Goal: Transaction & Acquisition: Purchase product/service

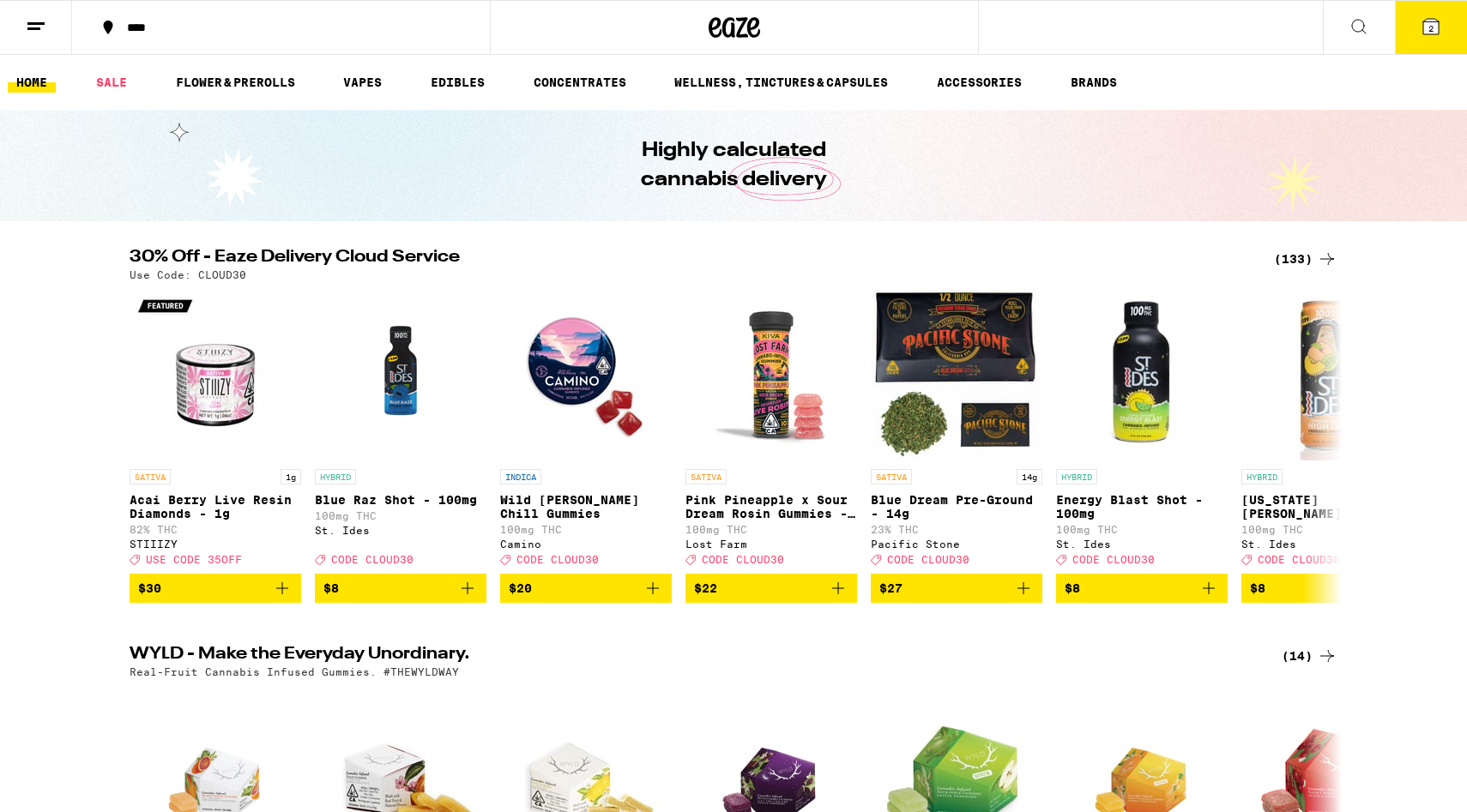
click at [1419, 36] on button "2" at bounding box center [1431, 27] width 72 height 53
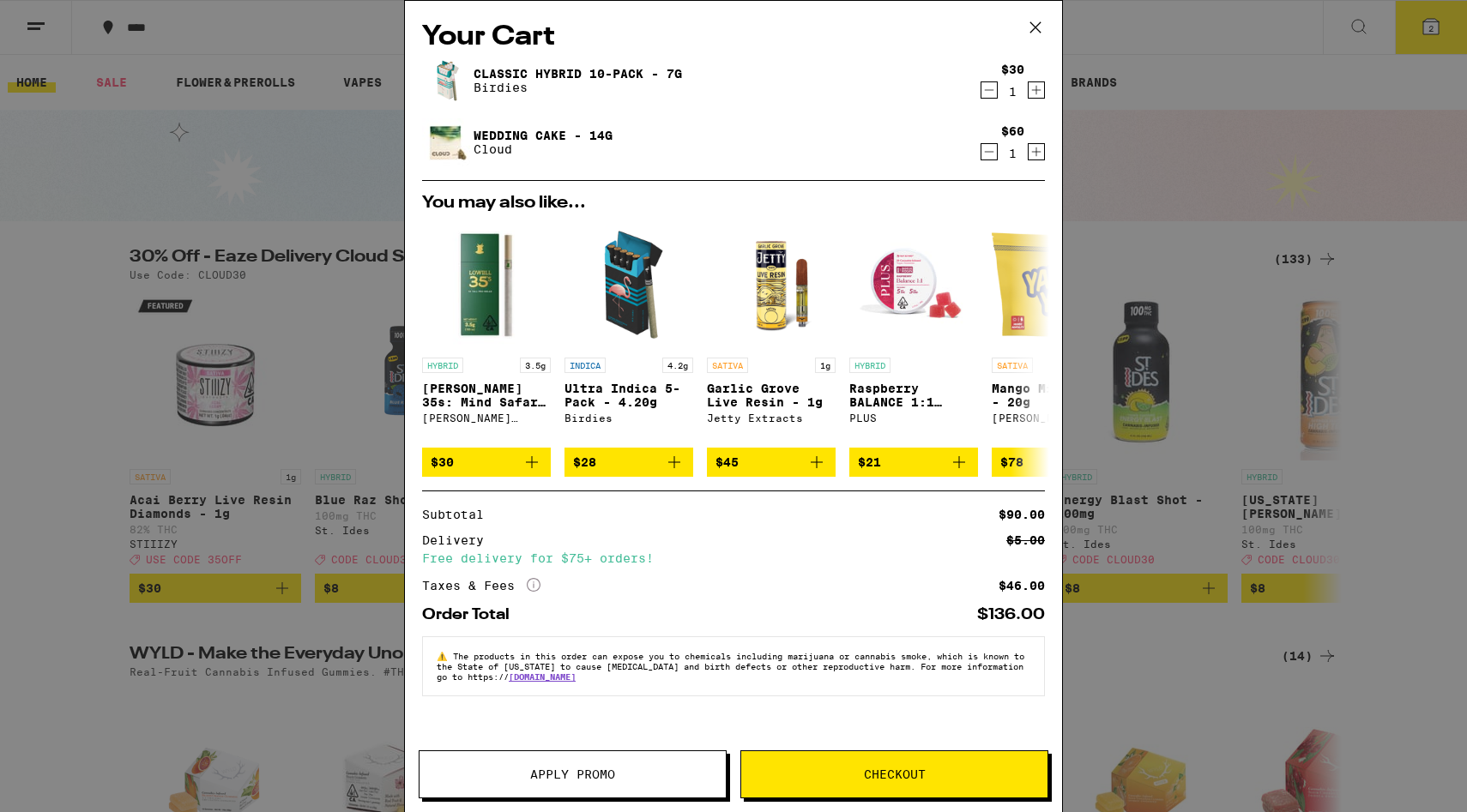
click at [1042, 22] on icon at bounding box center [1035, 27] width 26 height 26
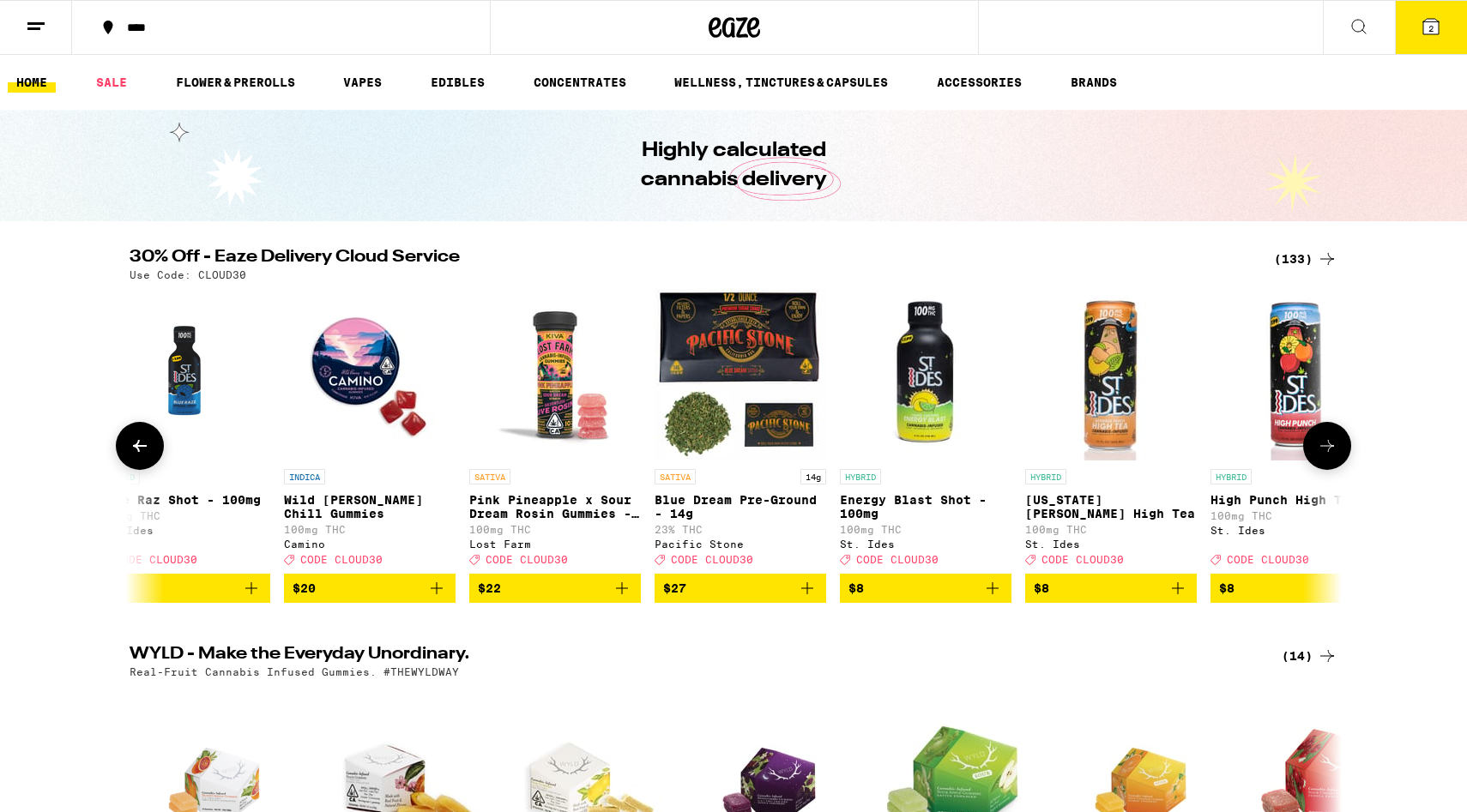
scroll to position [0, 282]
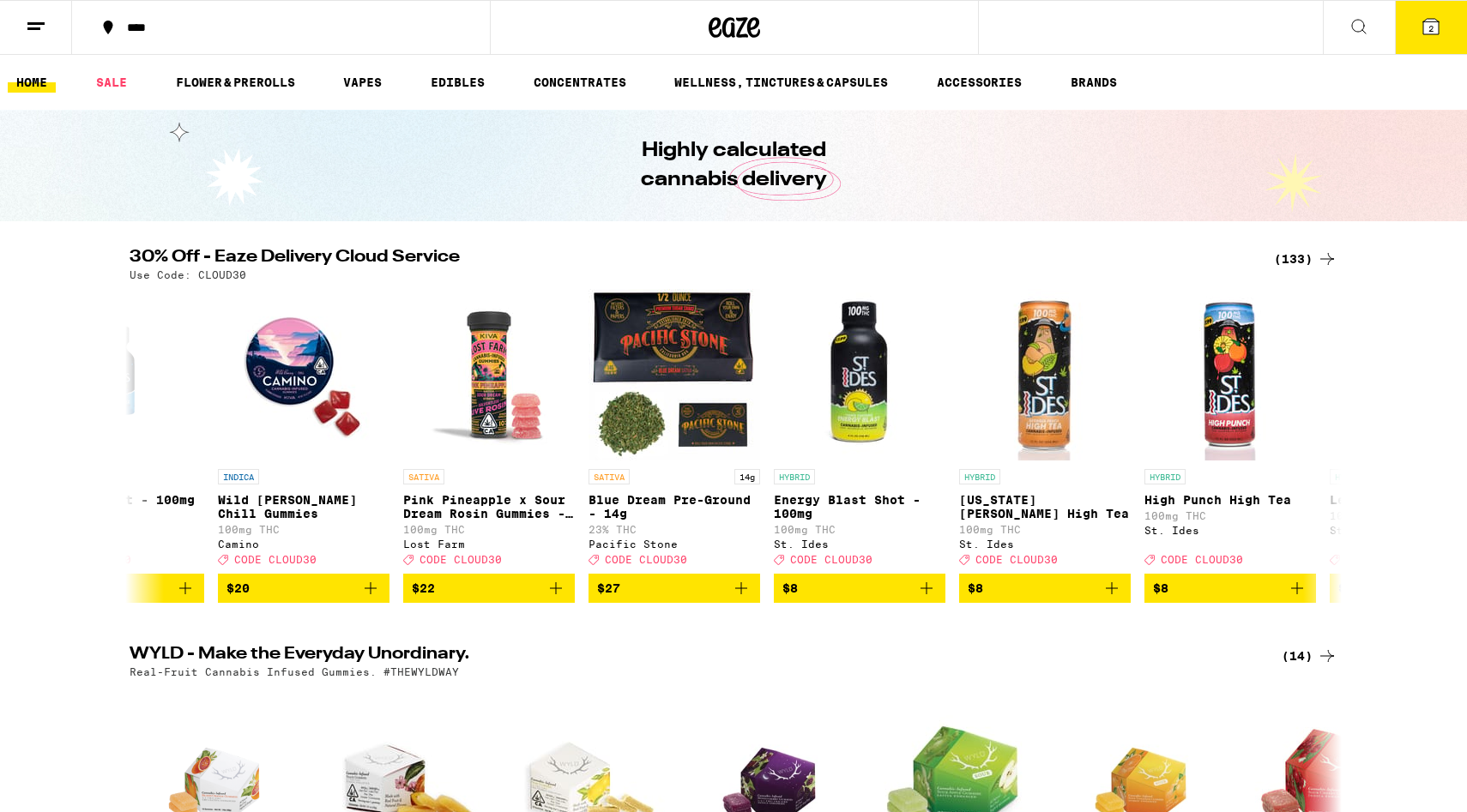
click at [1398, 24] on button "2" at bounding box center [1431, 27] width 72 height 53
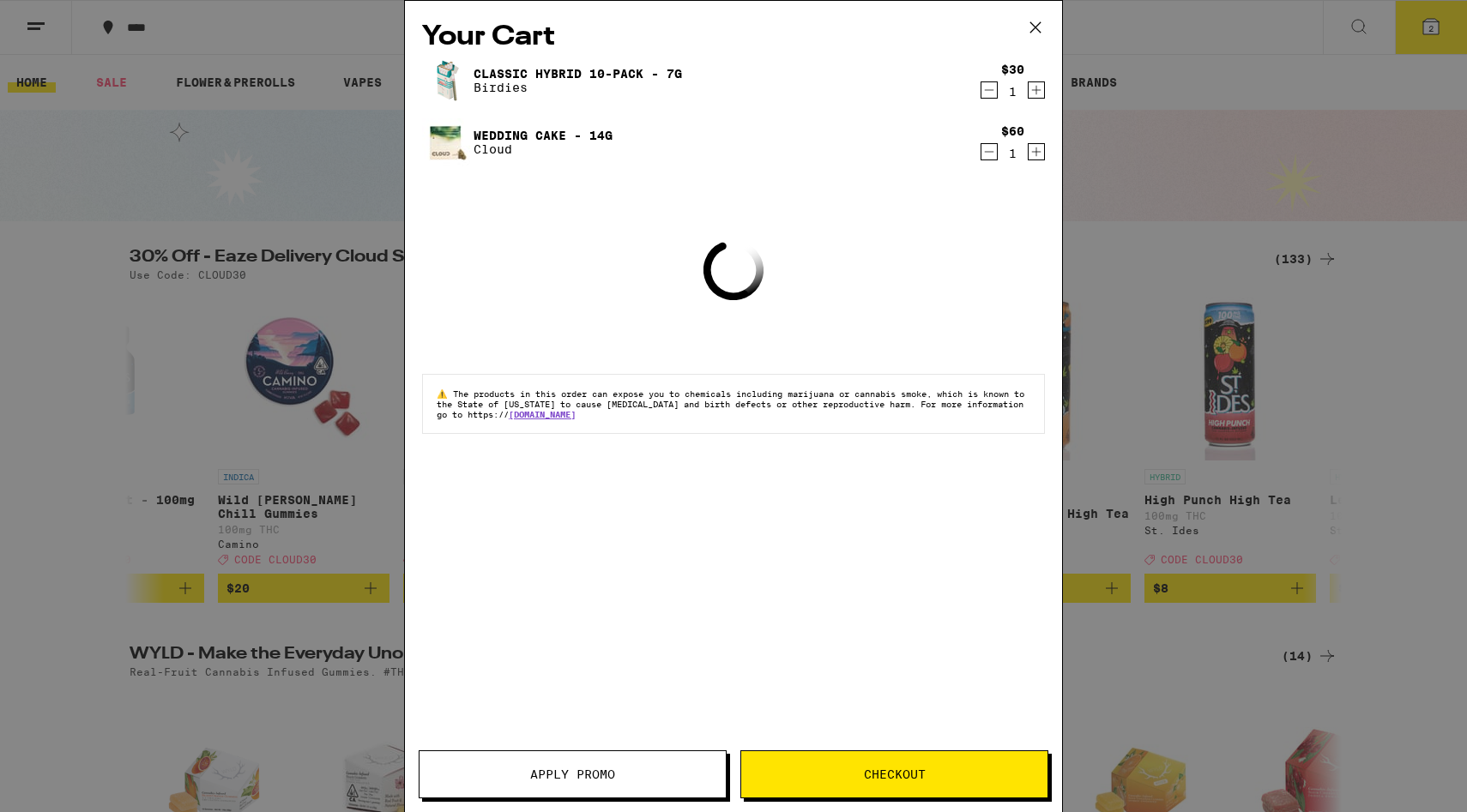
click at [674, 768] on button "Apply Promo" at bounding box center [573, 775] width 308 height 48
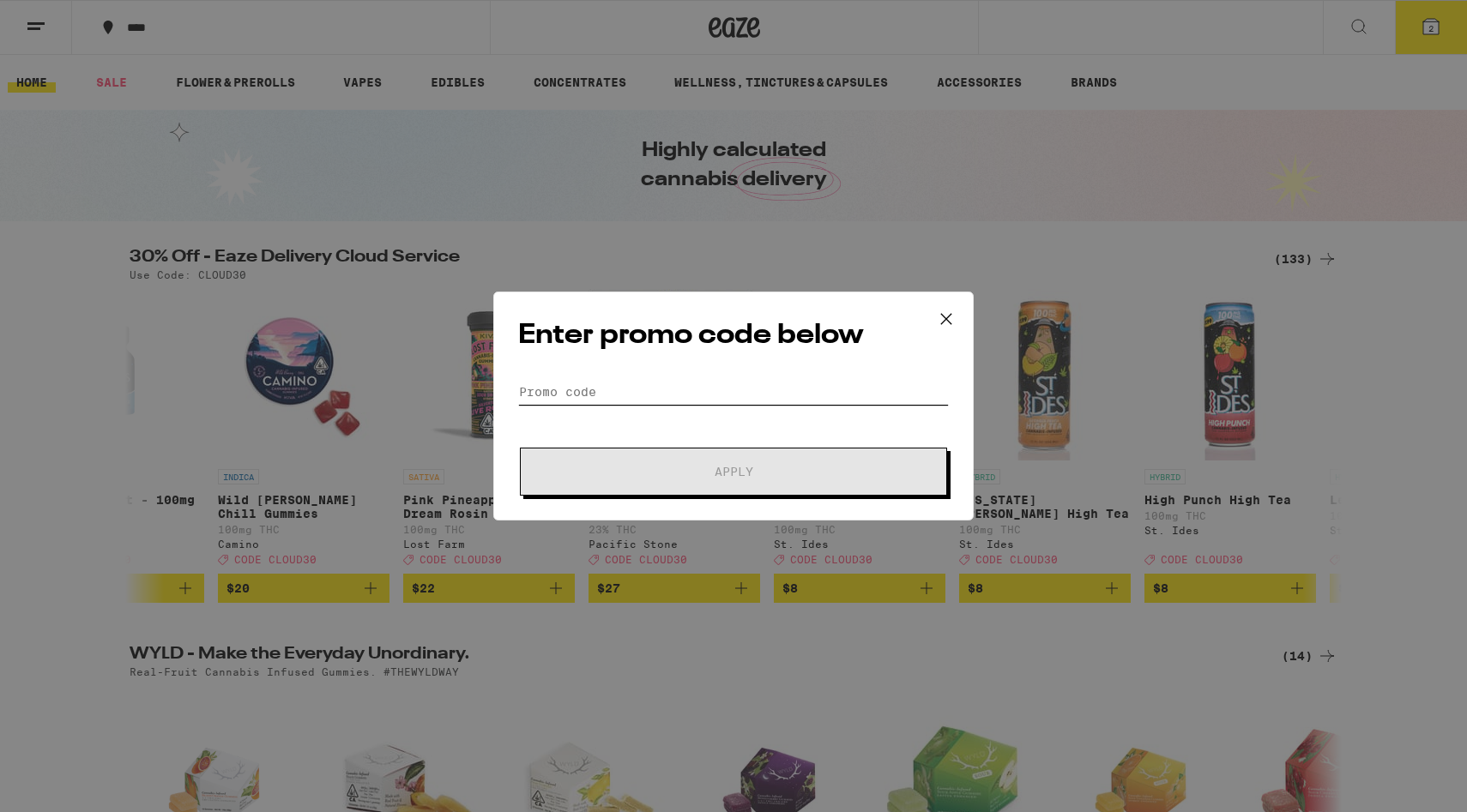
click at [633, 398] on input "Promo Code" at bounding box center [734, 392] width 431 height 26
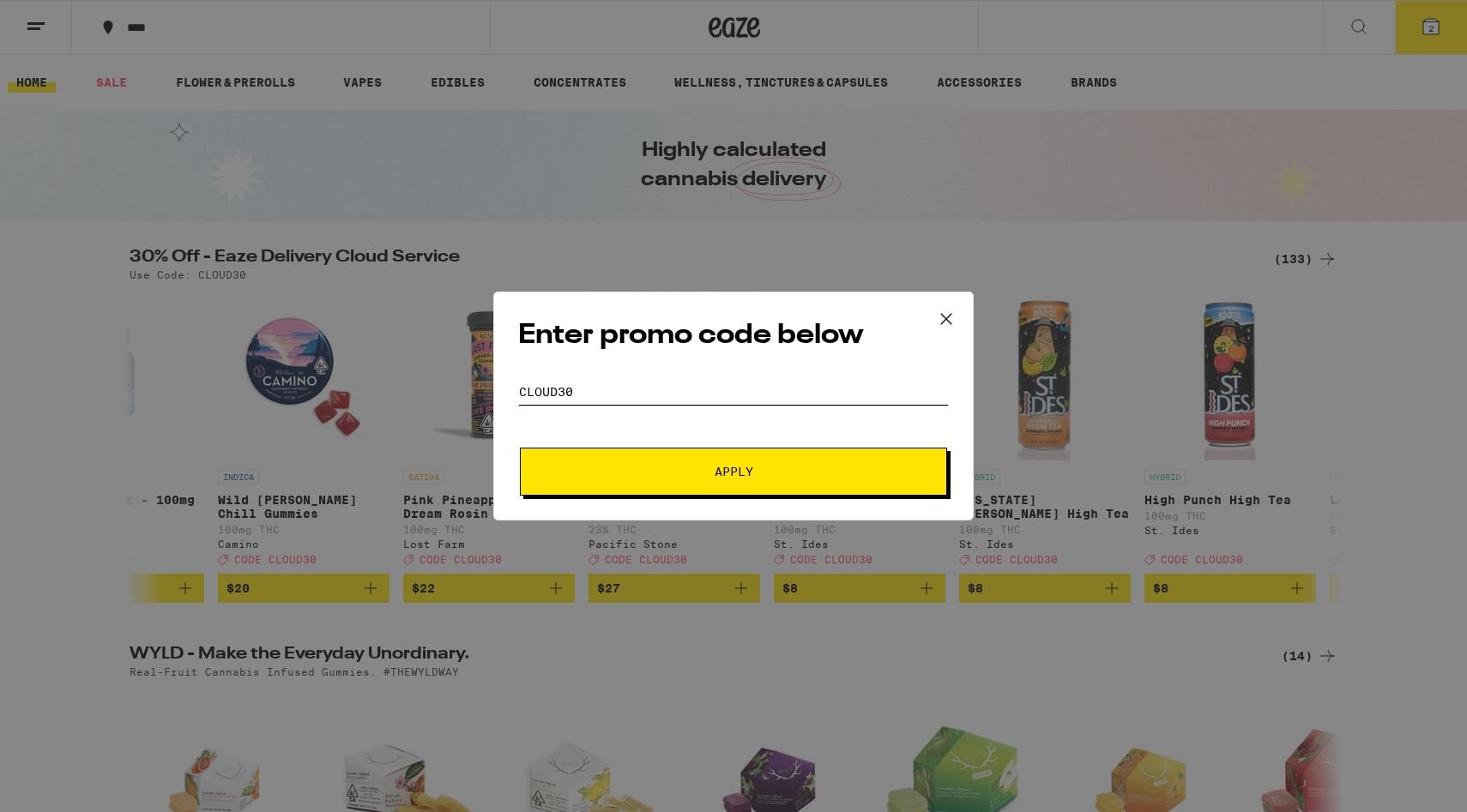
type input "cloud30"
click at [520, 448] on button "Apply" at bounding box center [734, 472] width 427 height 48
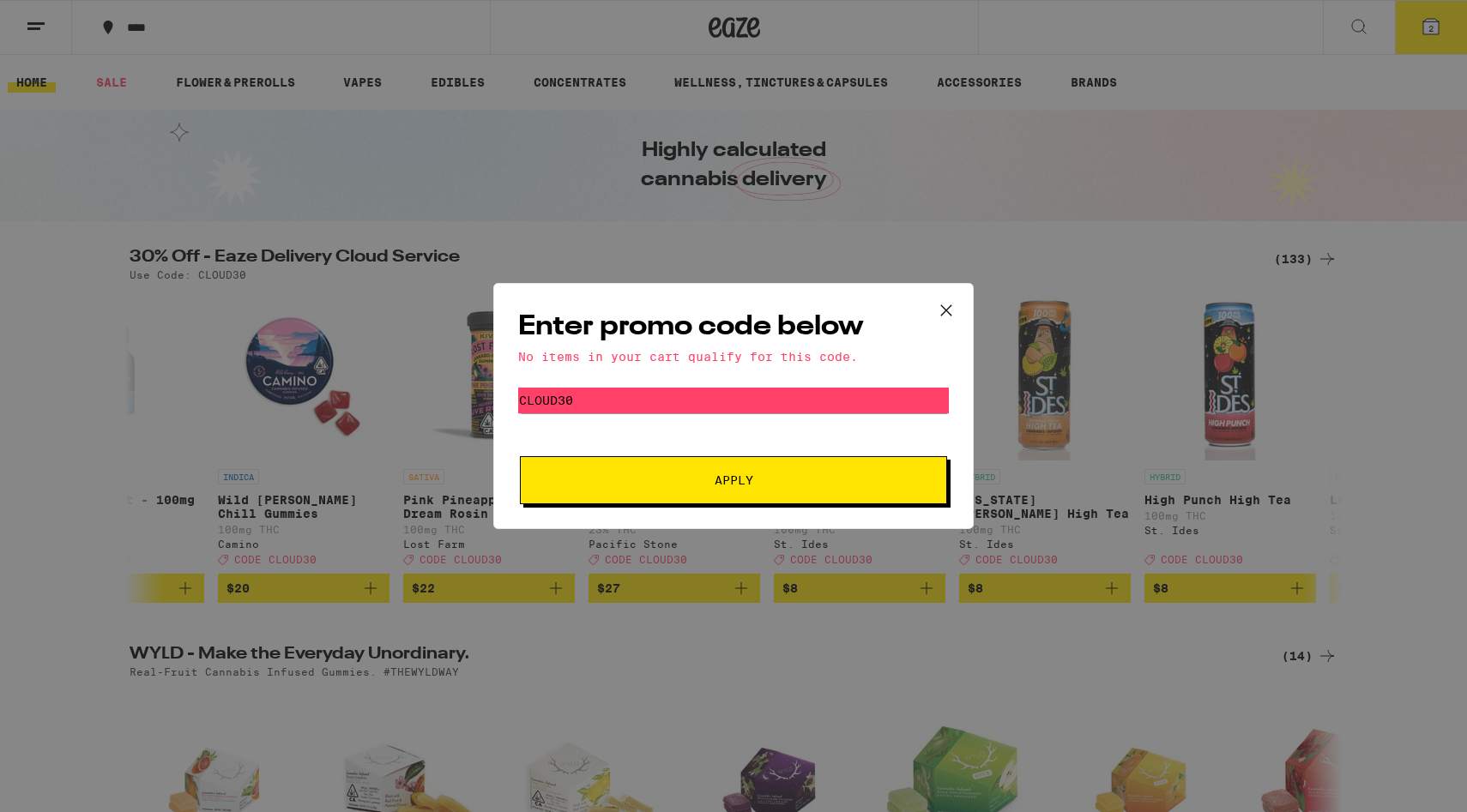
click at [952, 312] on icon at bounding box center [946, 310] width 26 height 26
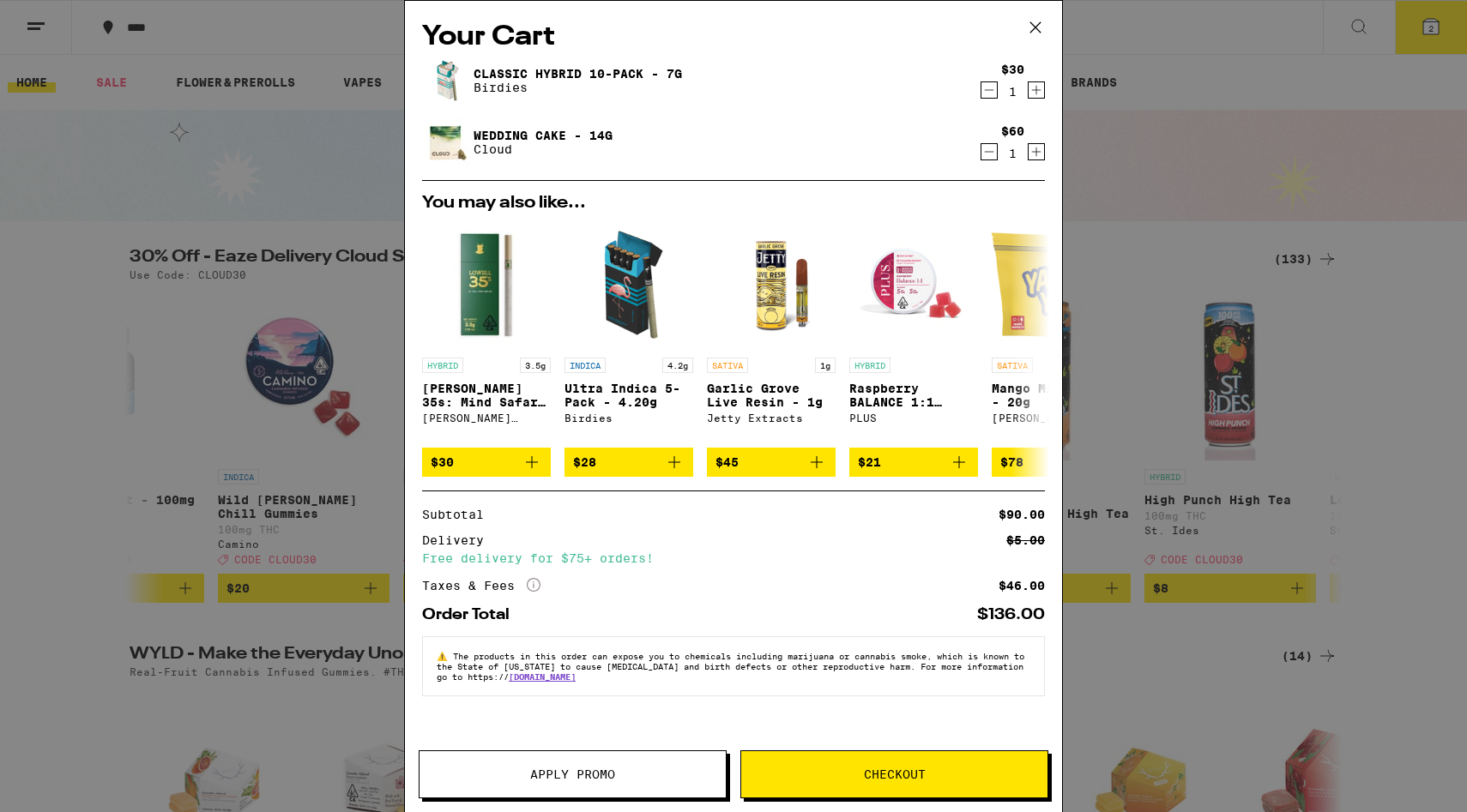
click at [1037, 27] on icon at bounding box center [1035, 27] width 26 height 26
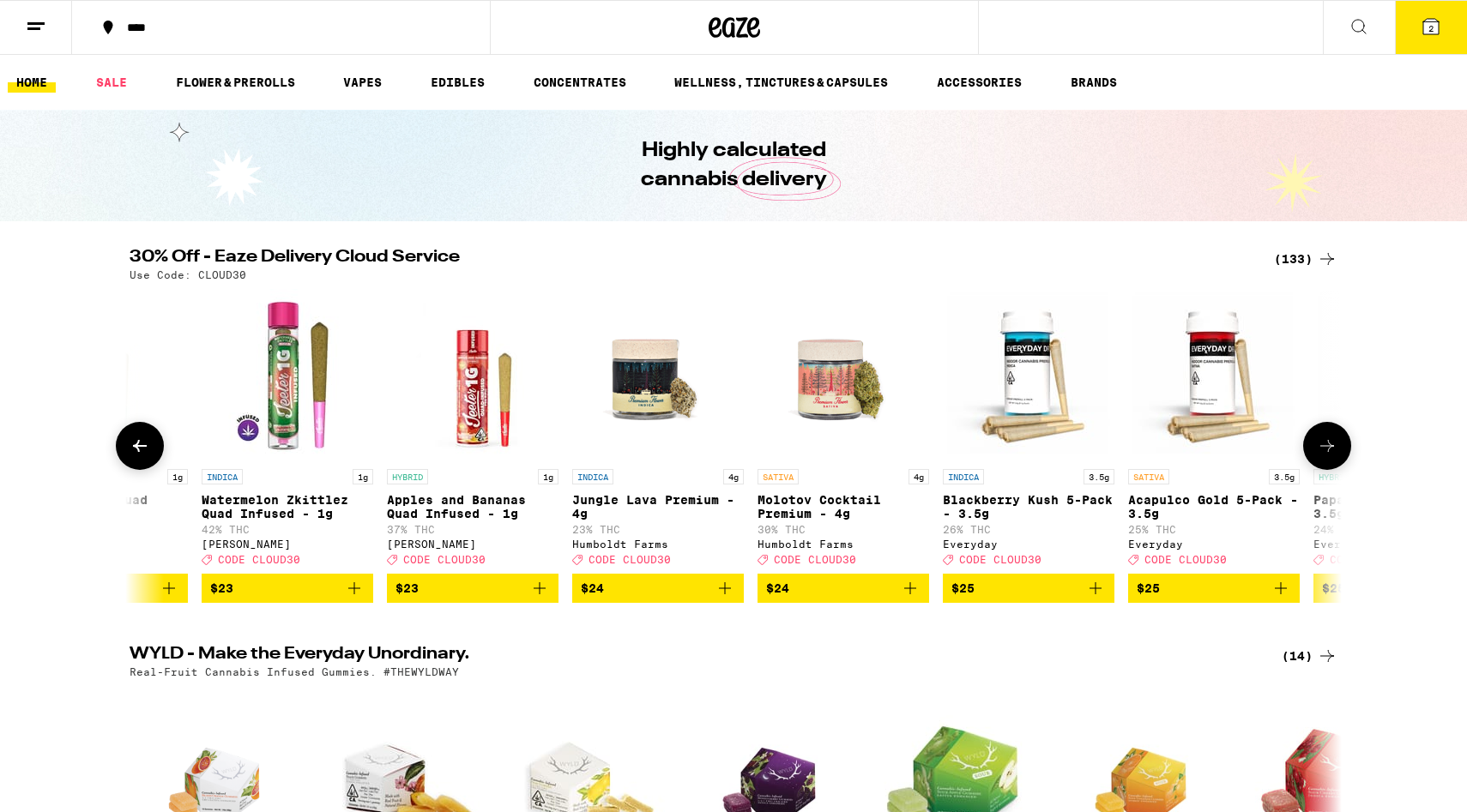
scroll to position [0, 9526]
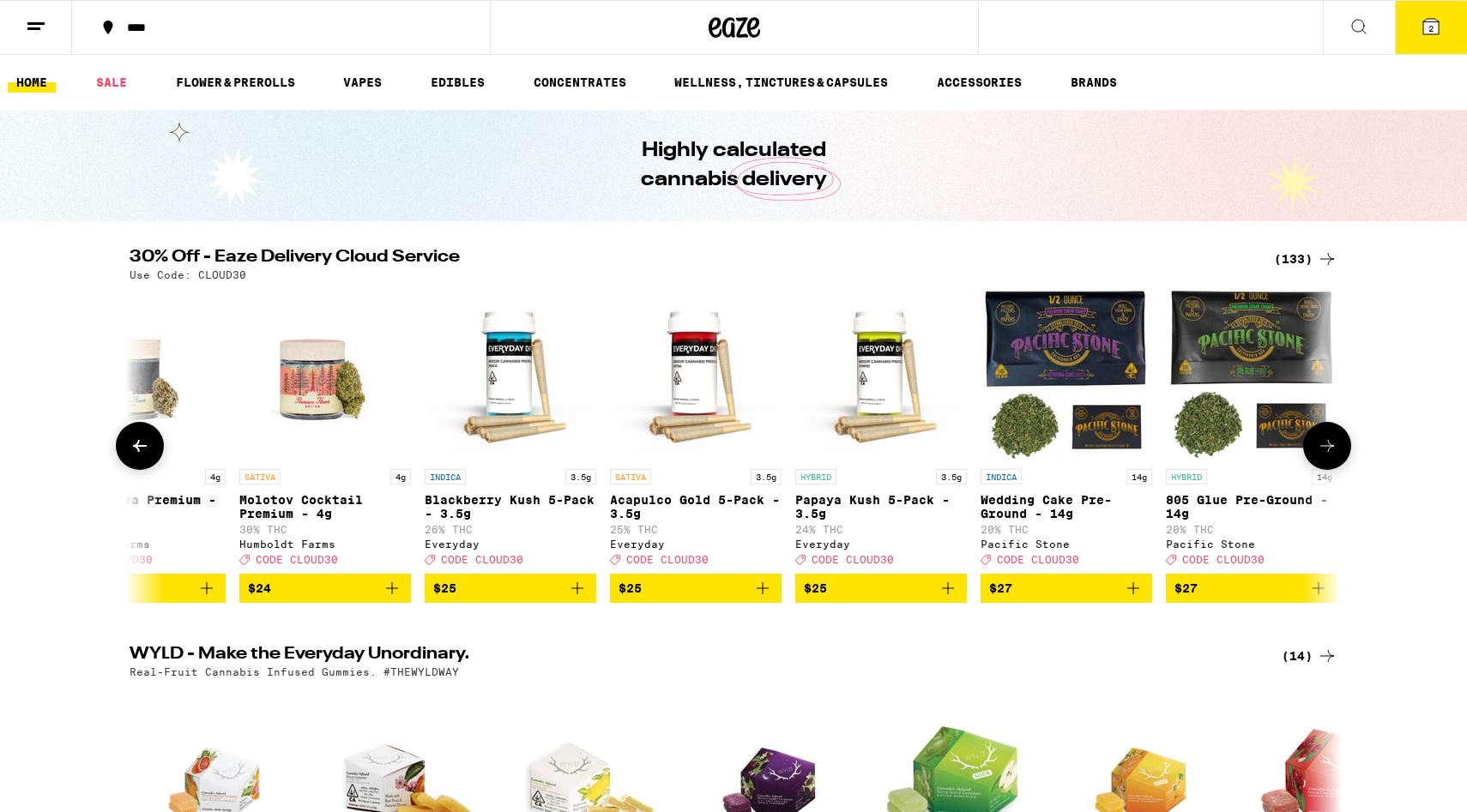
click at [942, 599] on icon "Add to bag" at bounding box center [948, 588] width 21 height 21
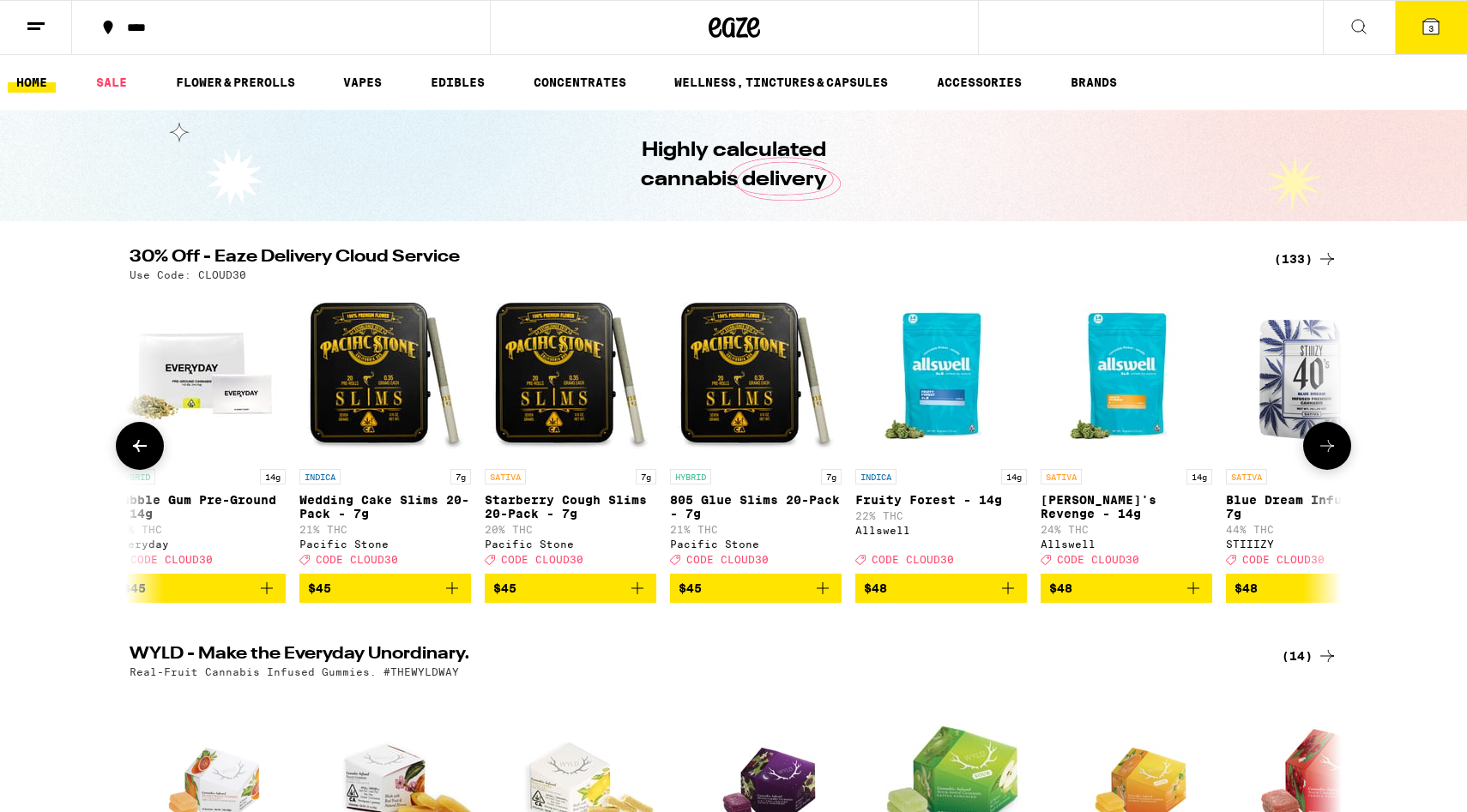
scroll to position [0, 22463]
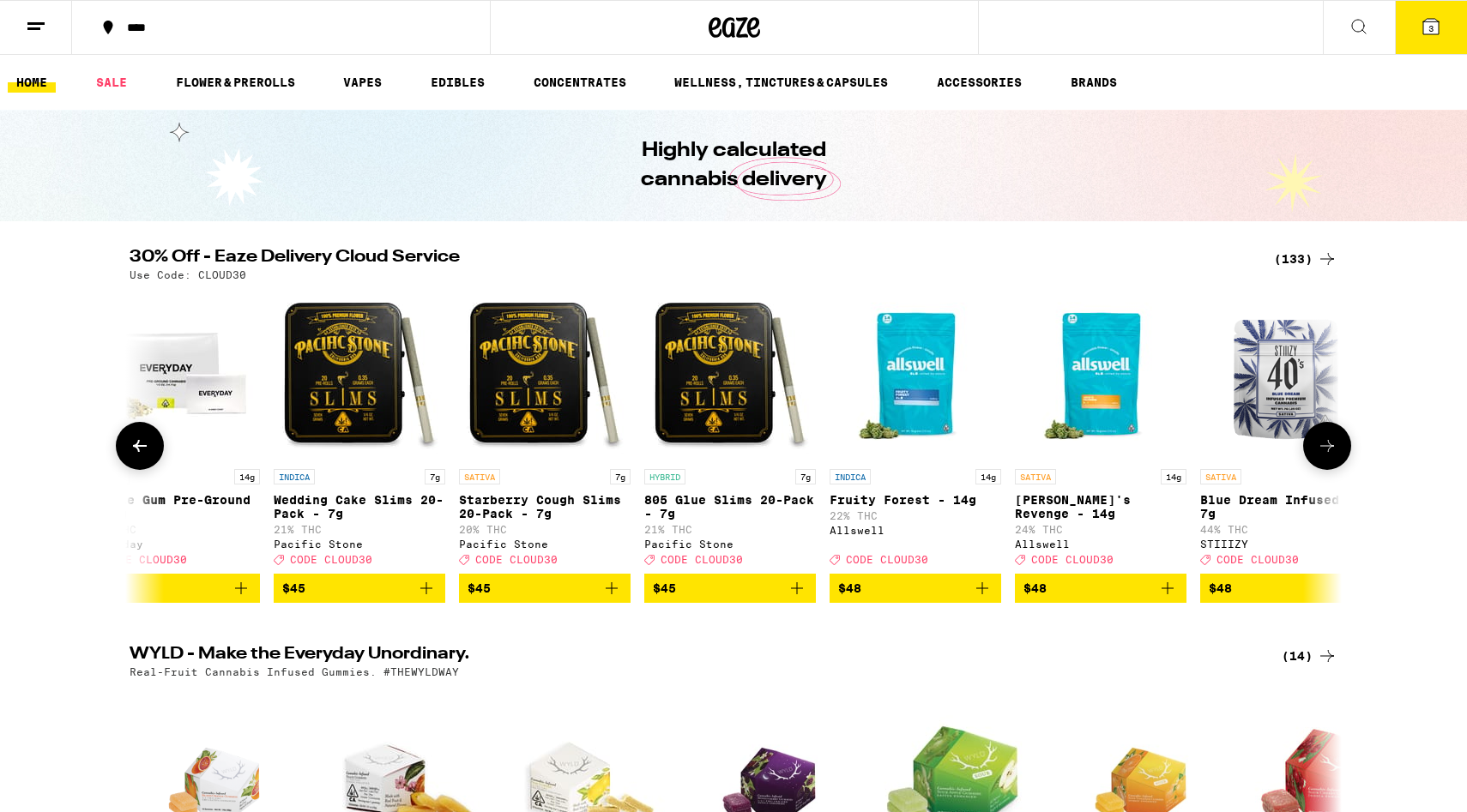
click at [805, 599] on icon "Add to bag" at bounding box center [796, 588] width 21 height 21
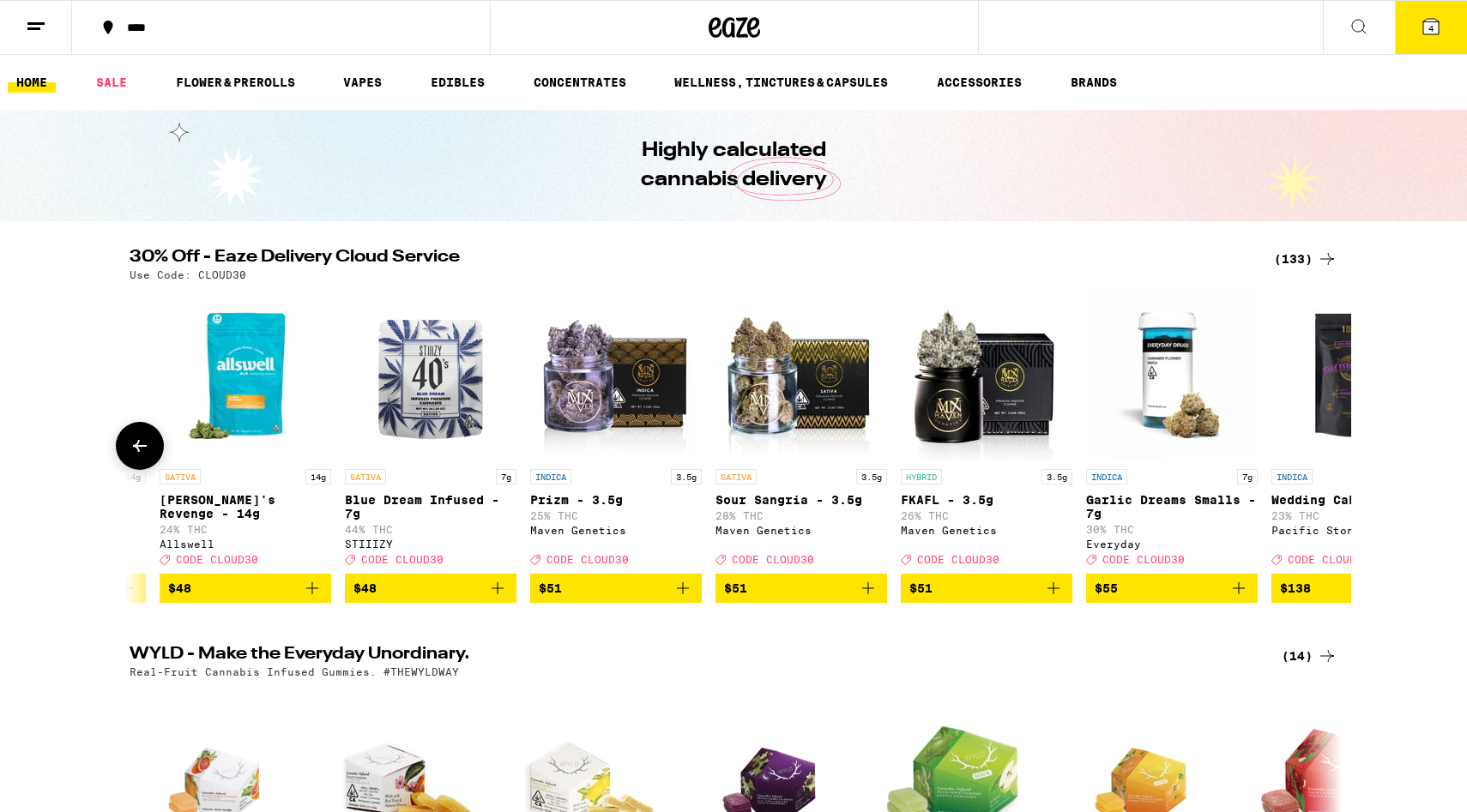
scroll to position [0, 23297]
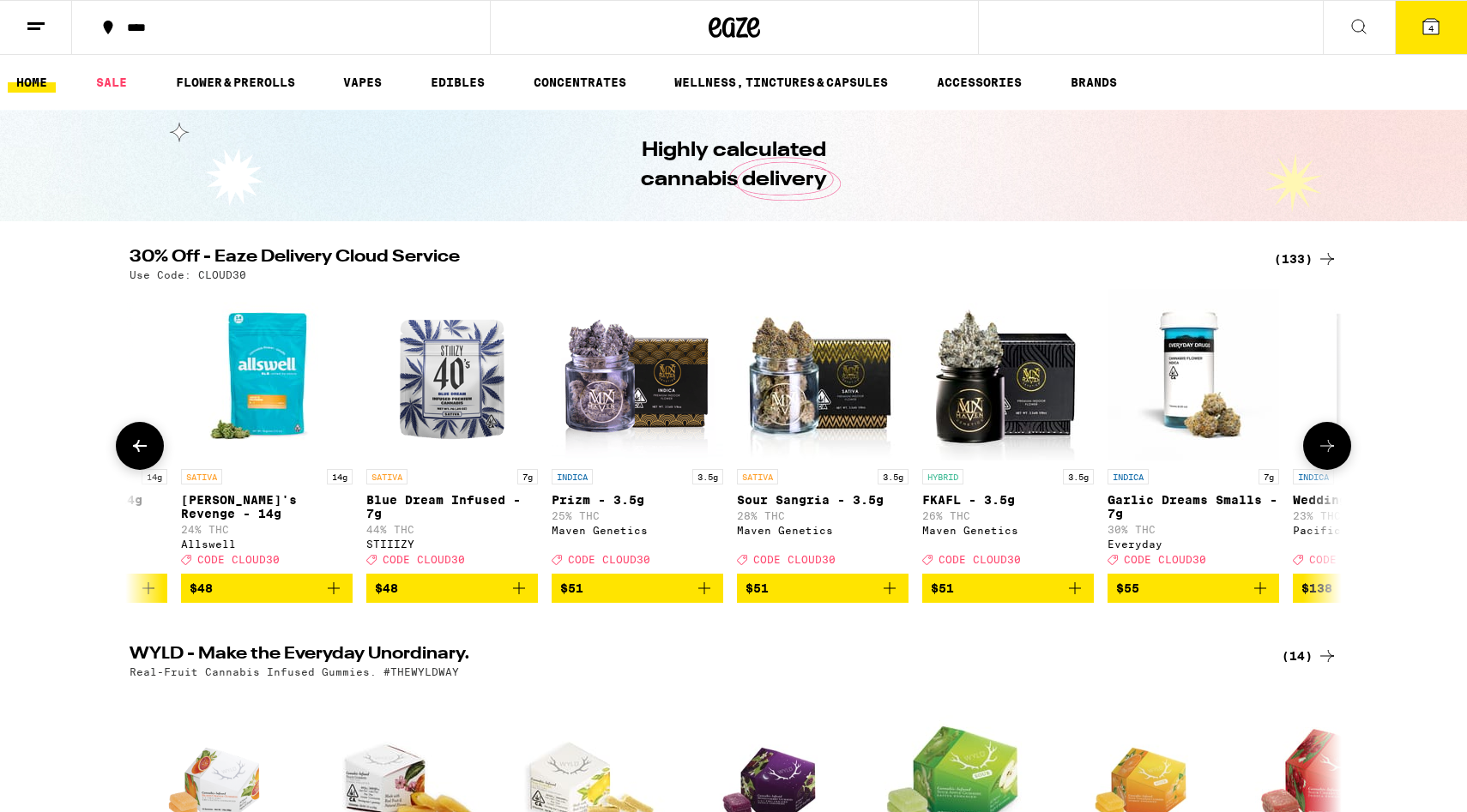
click at [672, 599] on span "$51" at bounding box center [637, 588] width 154 height 21
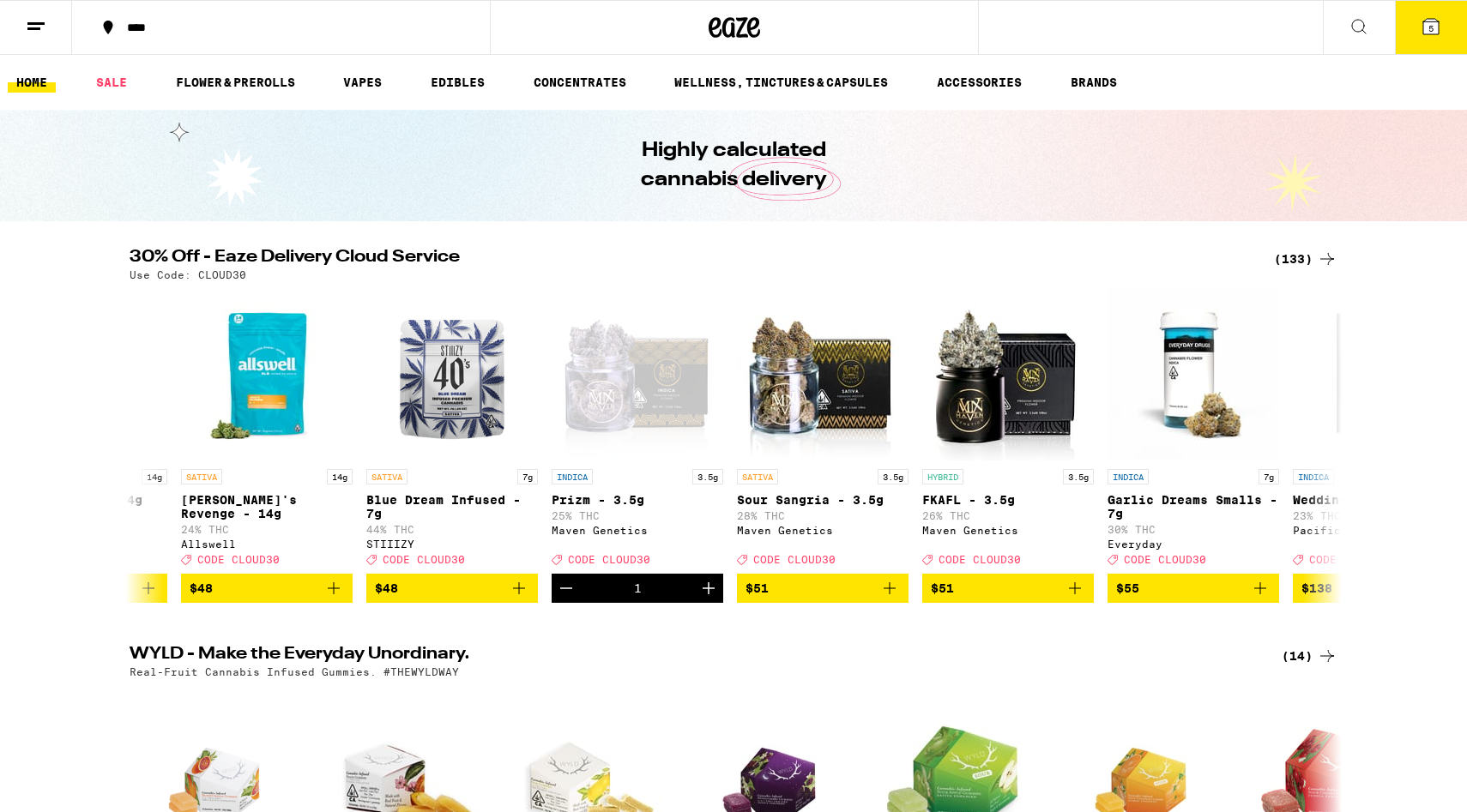
click at [1410, 31] on button "5" at bounding box center [1431, 27] width 72 height 53
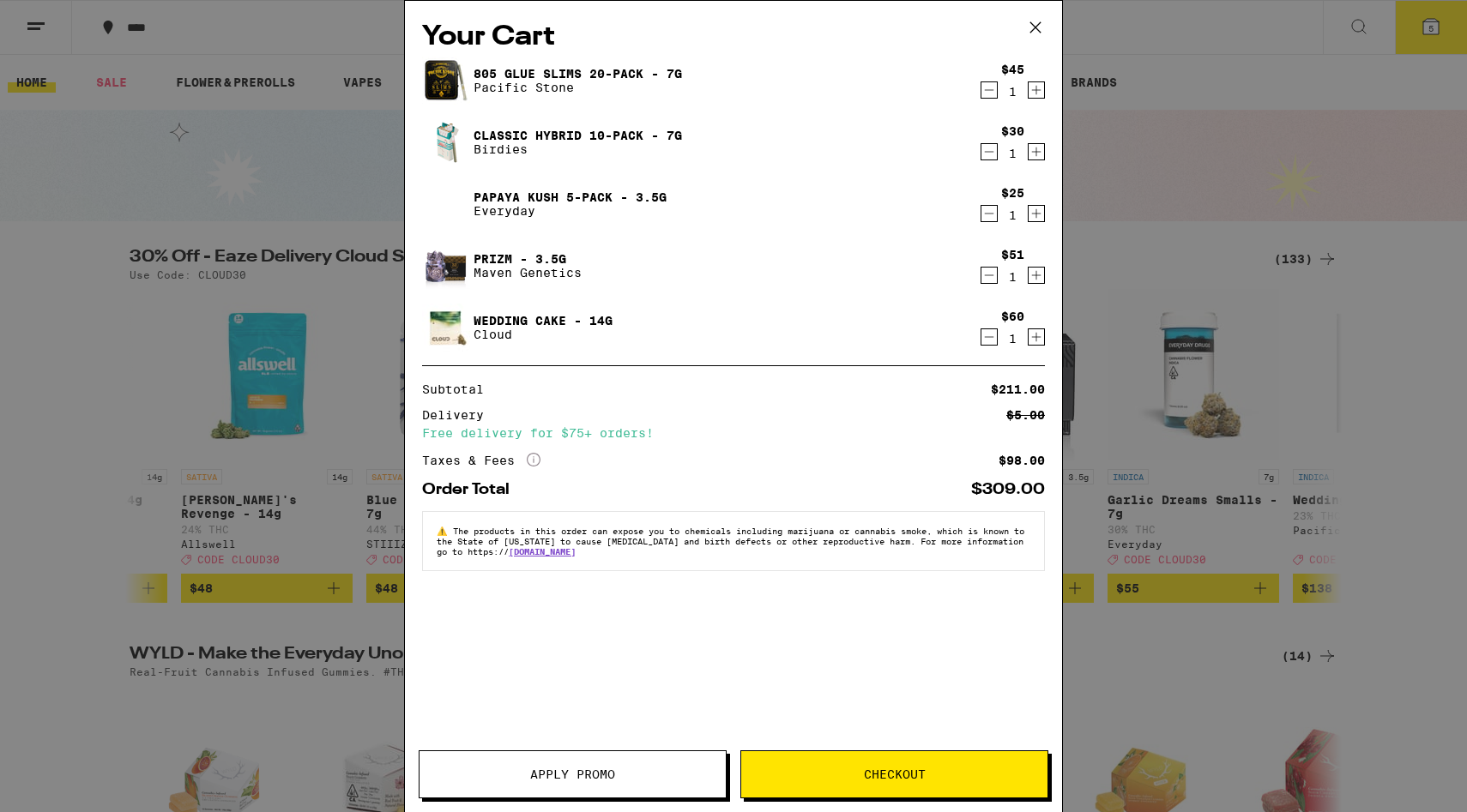
click at [985, 338] on icon "Decrement" at bounding box center [989, 337] width 16 height 21
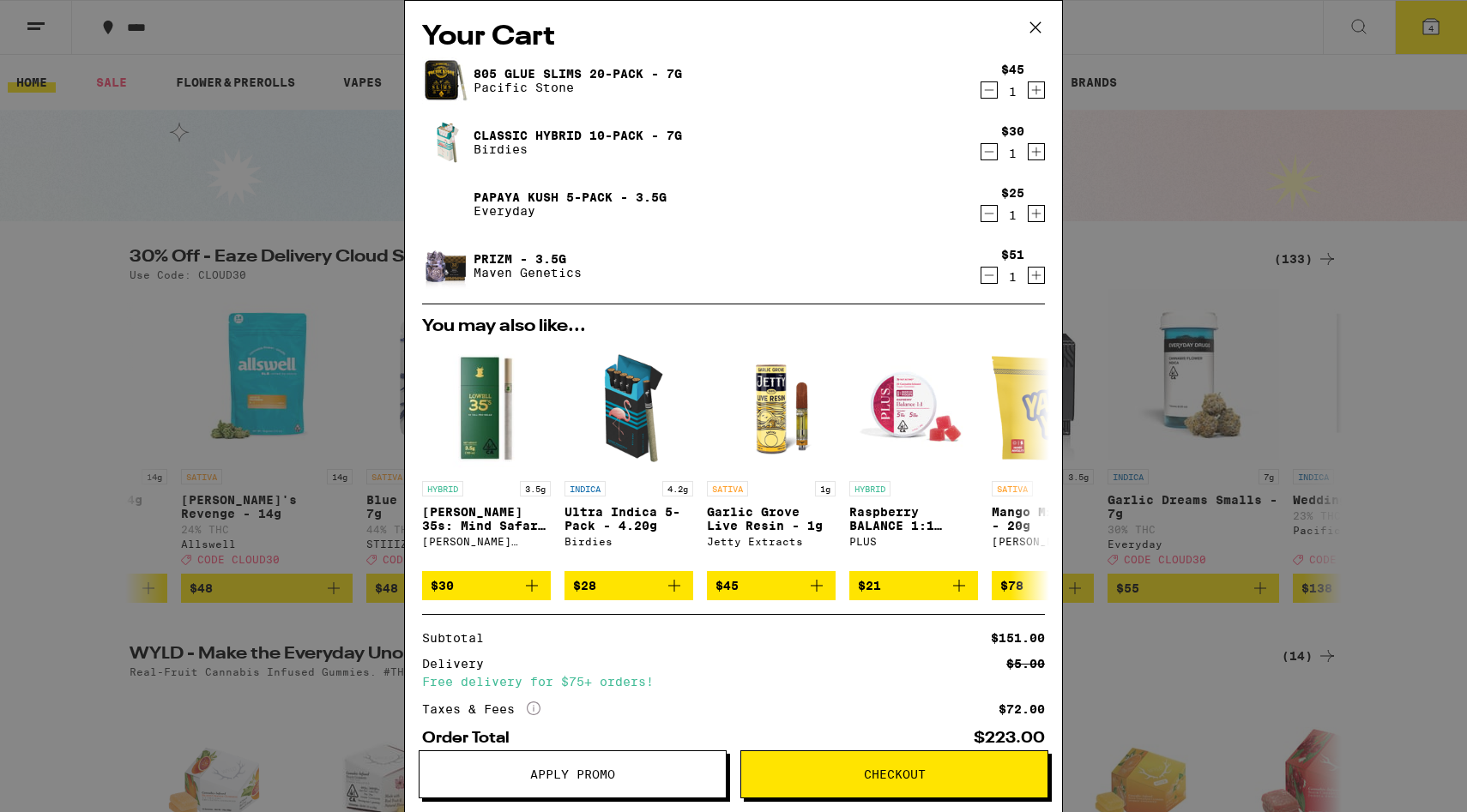
click at [985, 155] on icon "Decrement" at bounding box center [989, 151] width 16 height 21
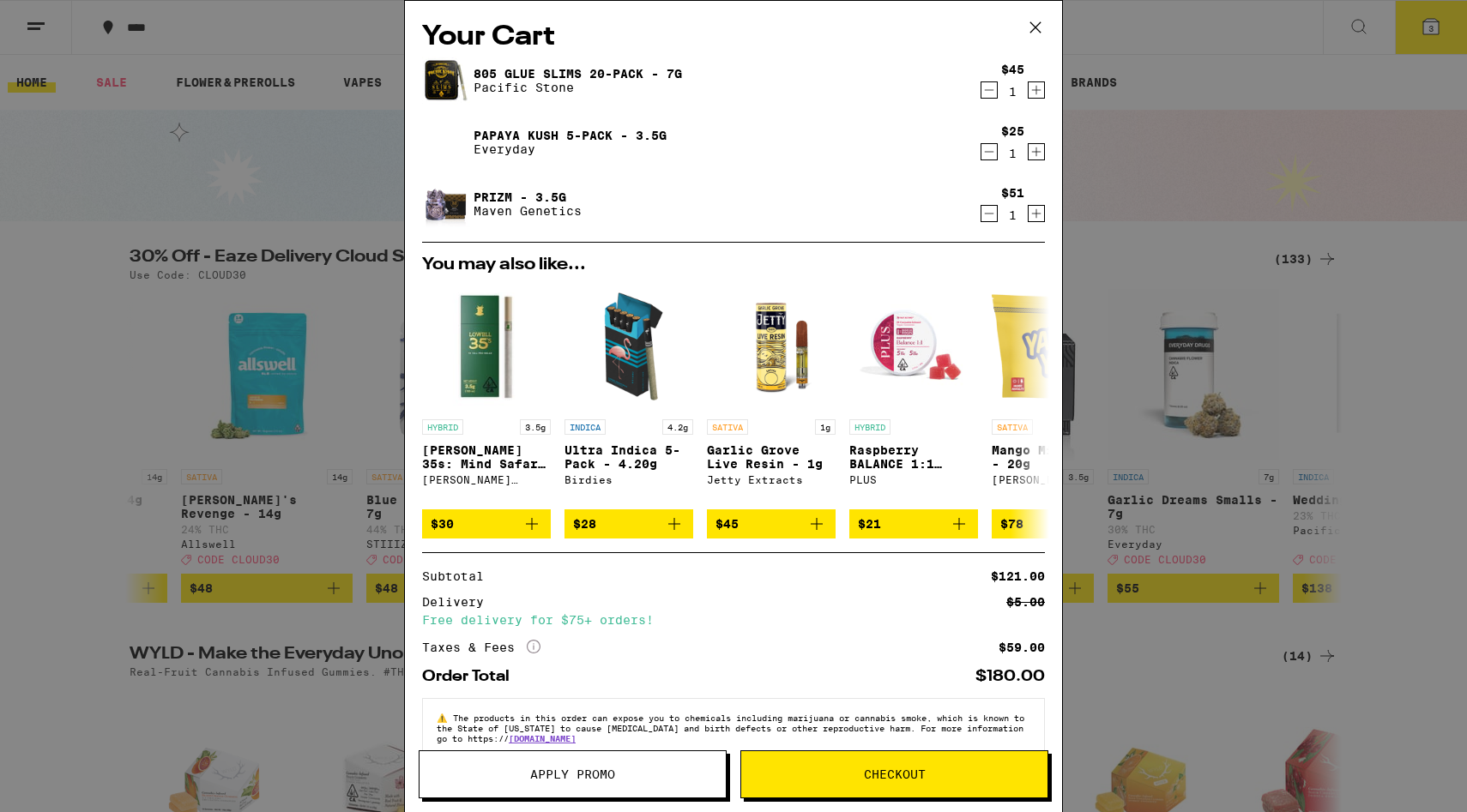
click at [534, 769] on span "Apply Promo" at bounding box center [572, 775] width 85 height 12
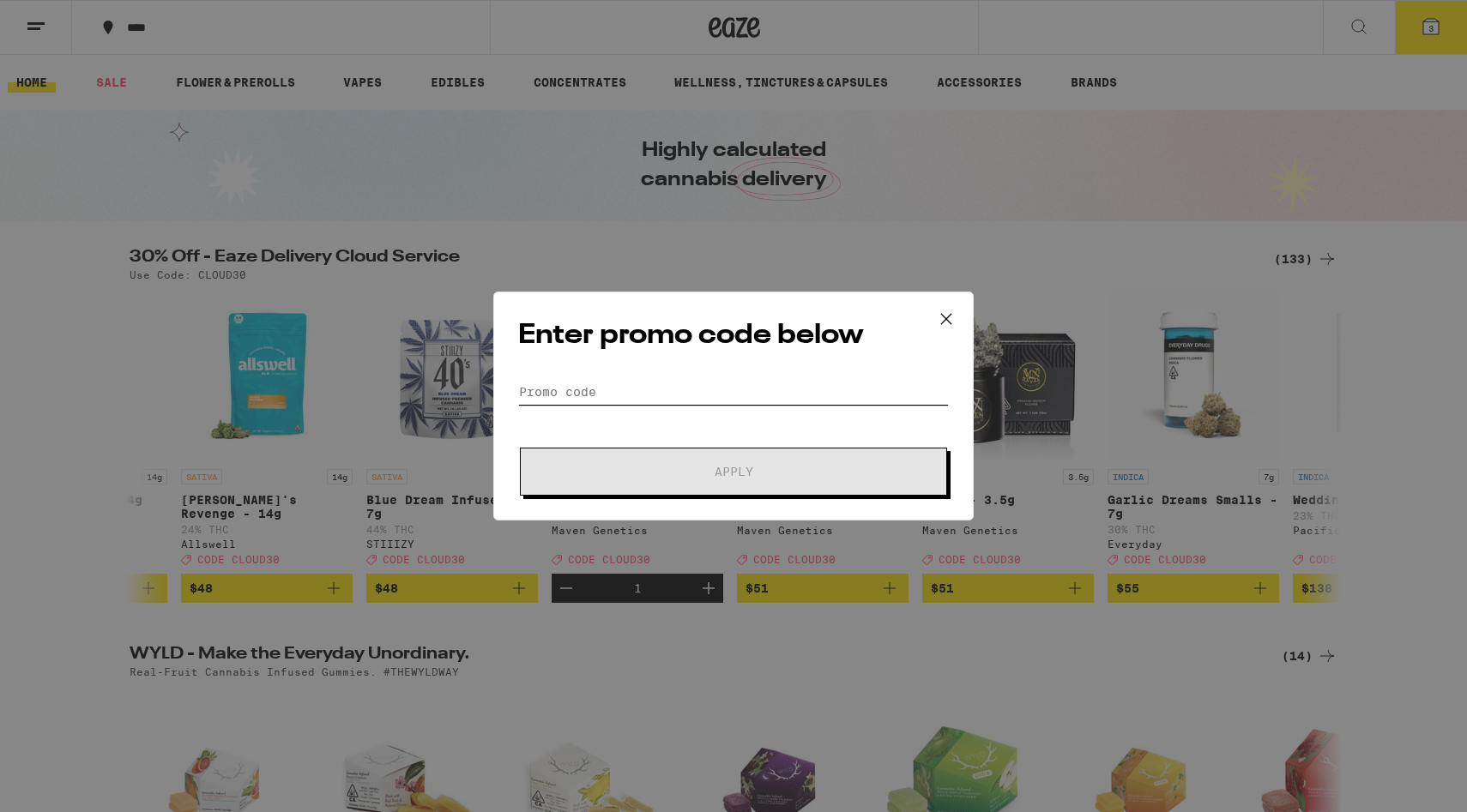
click at [675, 392] on input "Promo Code" at bounding box center [734, 392] width 431 height 26
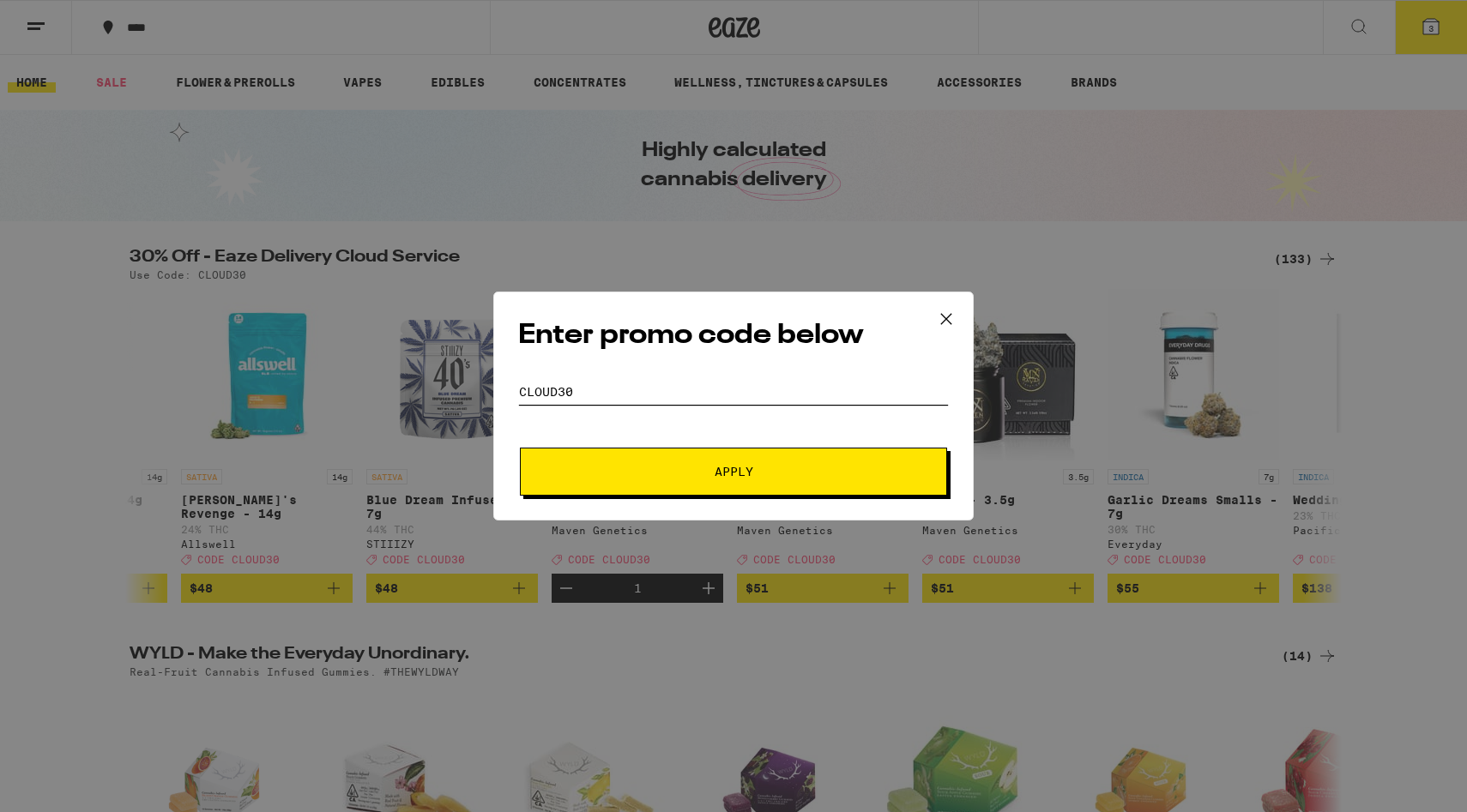
type input "cloud30"
click at [676, 458] on button "Apply" at bounding box center [734, 472] width 427 height 48
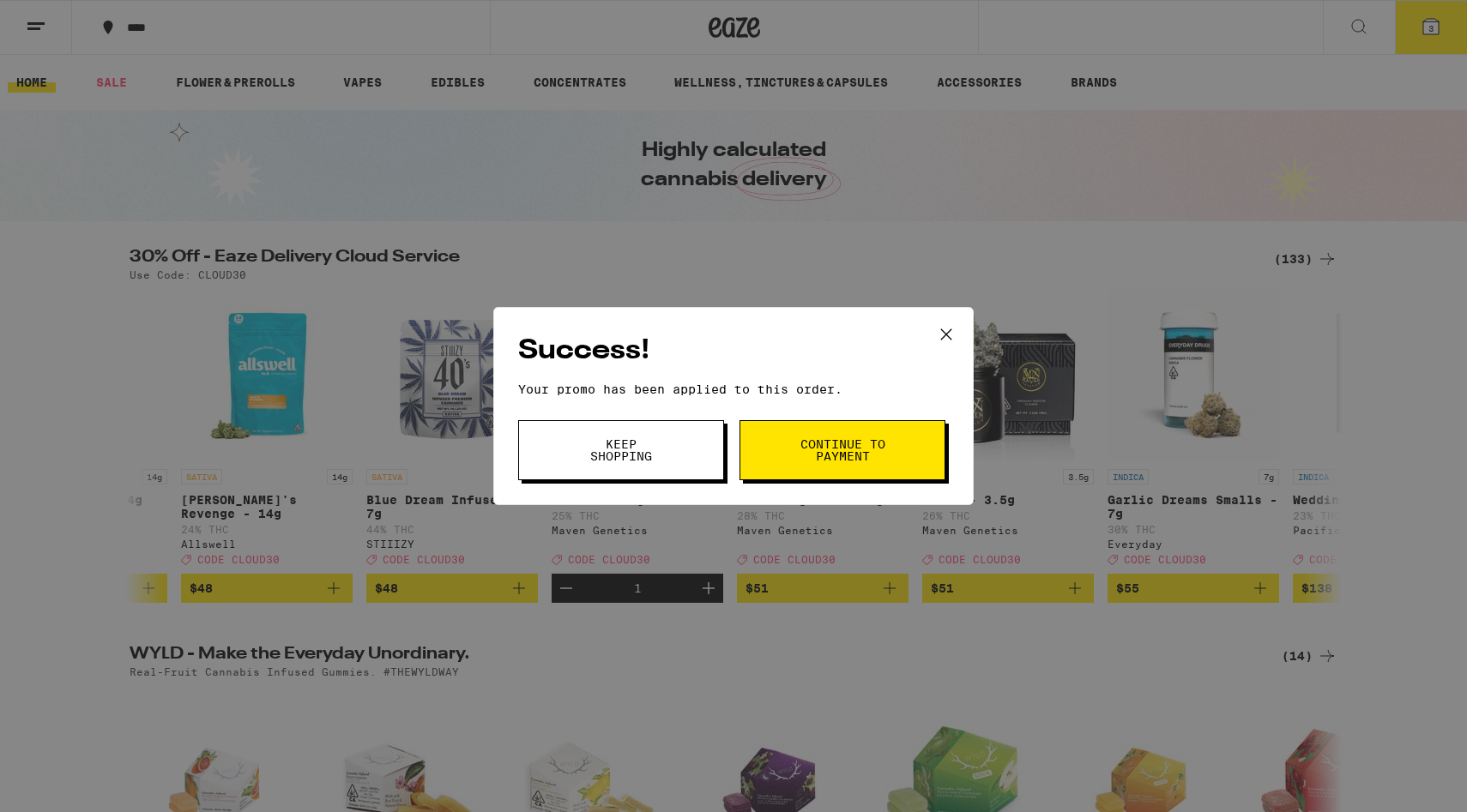
click at [796, 451] on button "Continue to payment" at bounding box center [843, 451] width 206 height 60
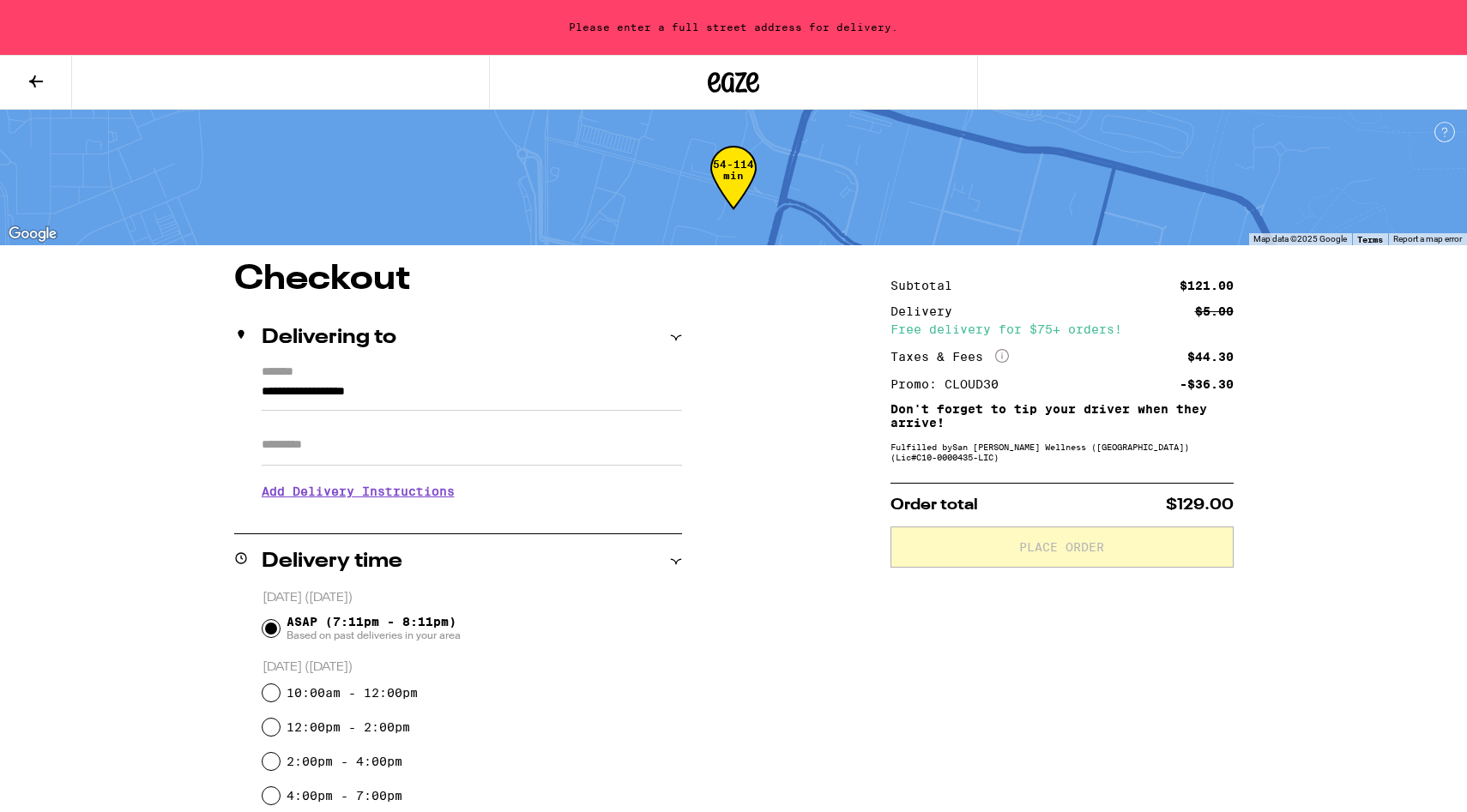
click at [493, 445] on input "Apt/Suite" at bounding box center [472, 444] width 421 height 41
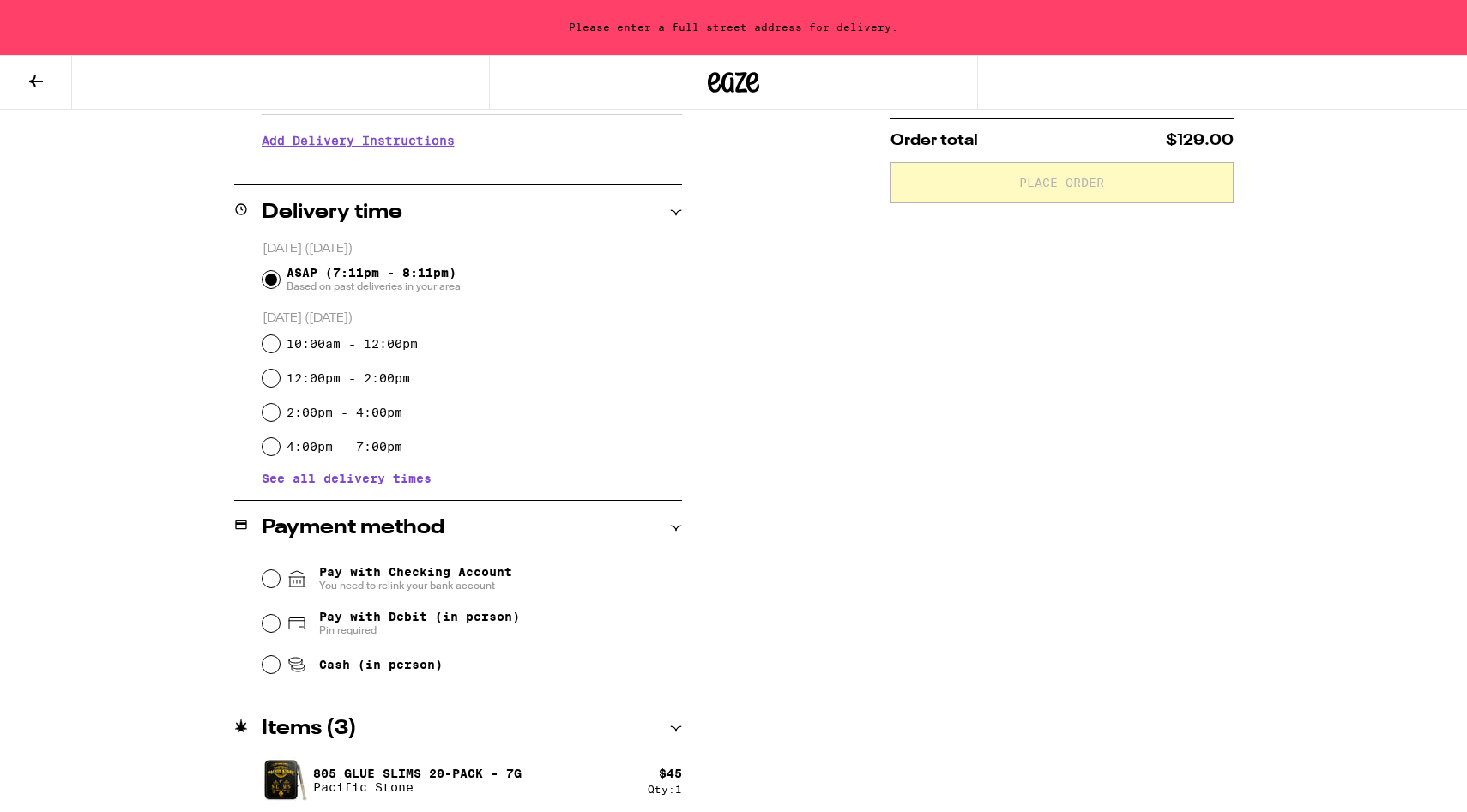
scroll to position [388, 0]
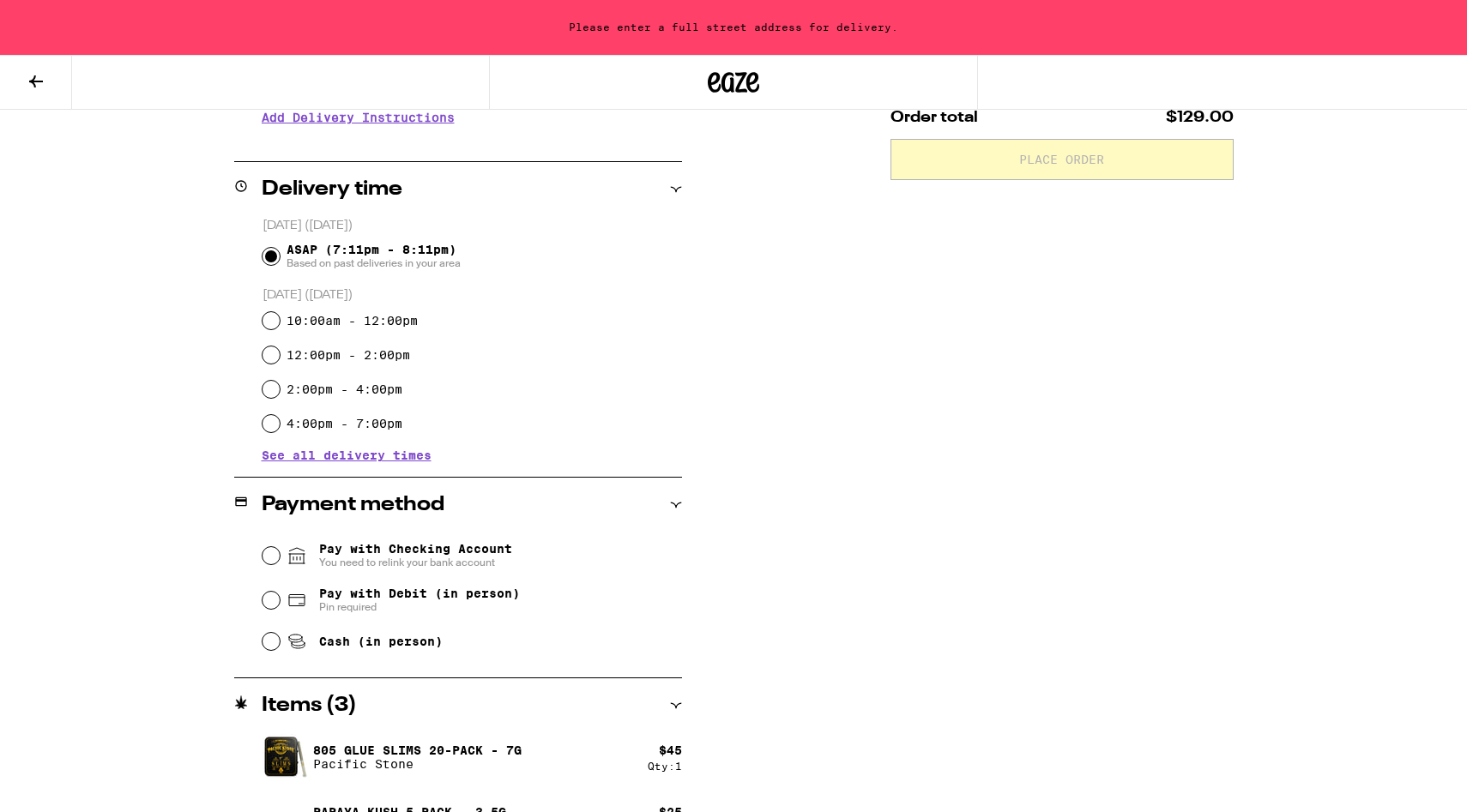
type input "***"
click at [374, 598] on span "Pay with Debit (in person)" at bounding box center [420, 593] width 201 height 14
click at [280, 598] on input "Pay with Debit (in person) Pin required" at bounding box center [271, 600] width 17 height 17
radio input "true"
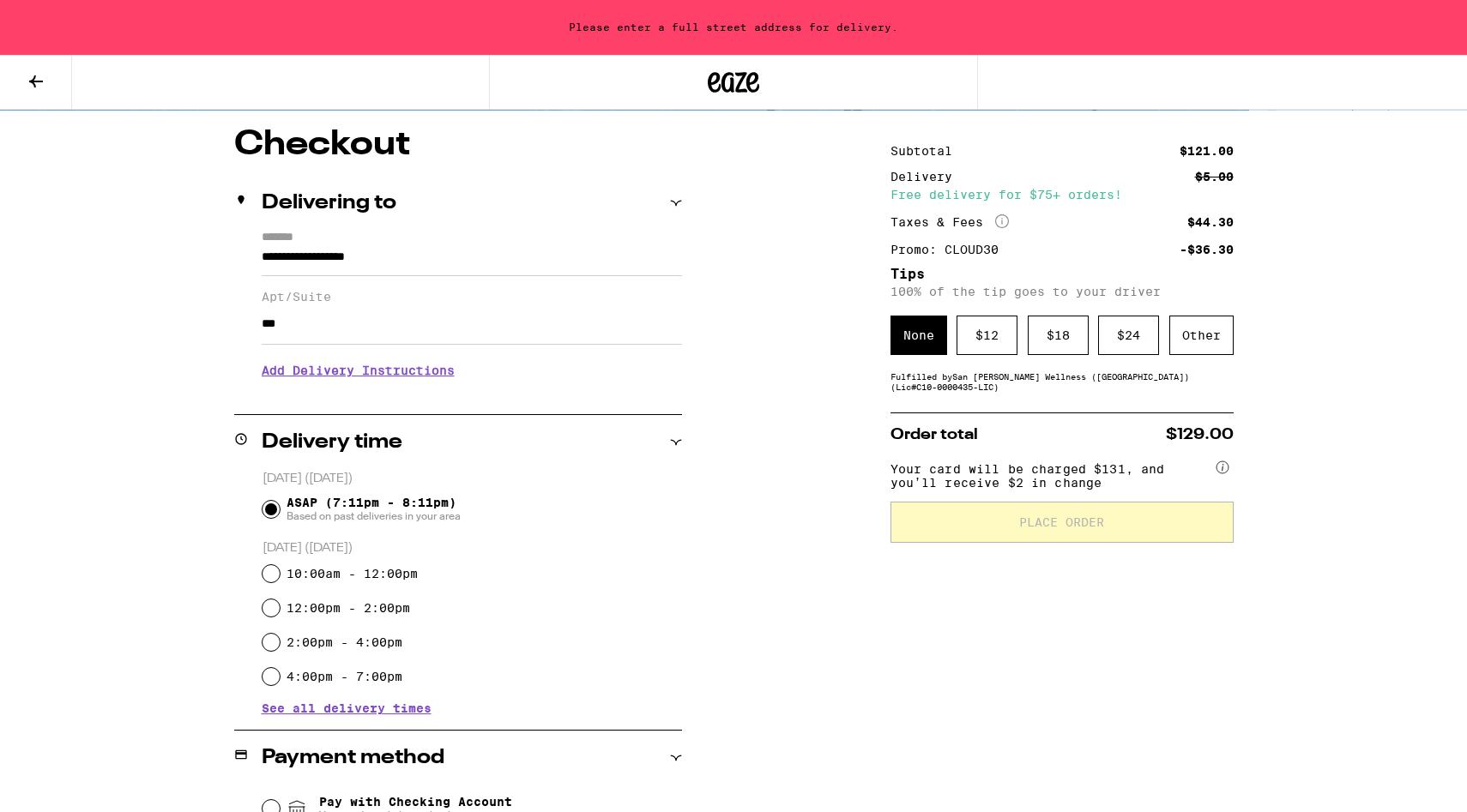
scroll to position [130, 0]
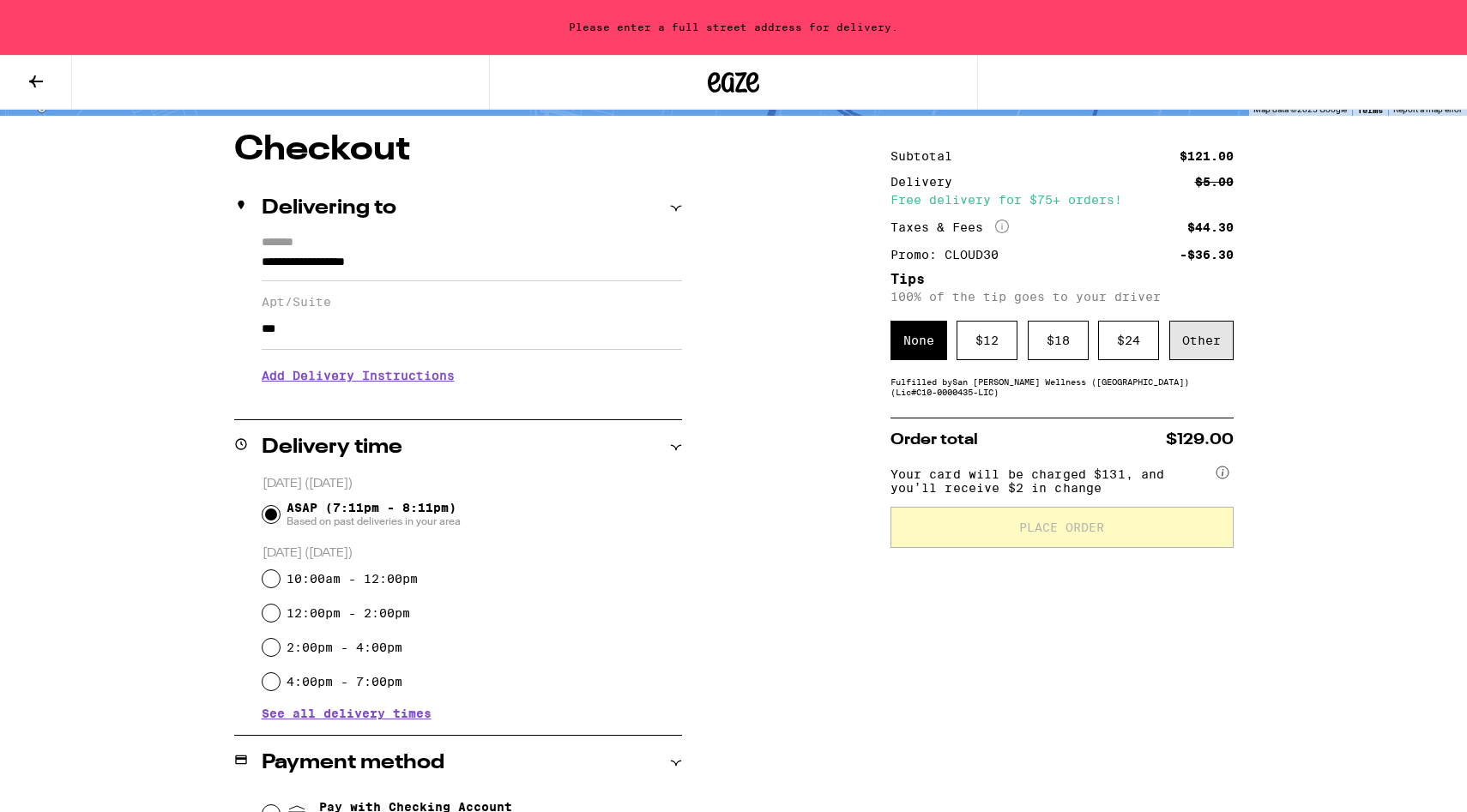
click at [1207, 350] on div "Other" at bounding box center [1202, 340] width 65 height 39
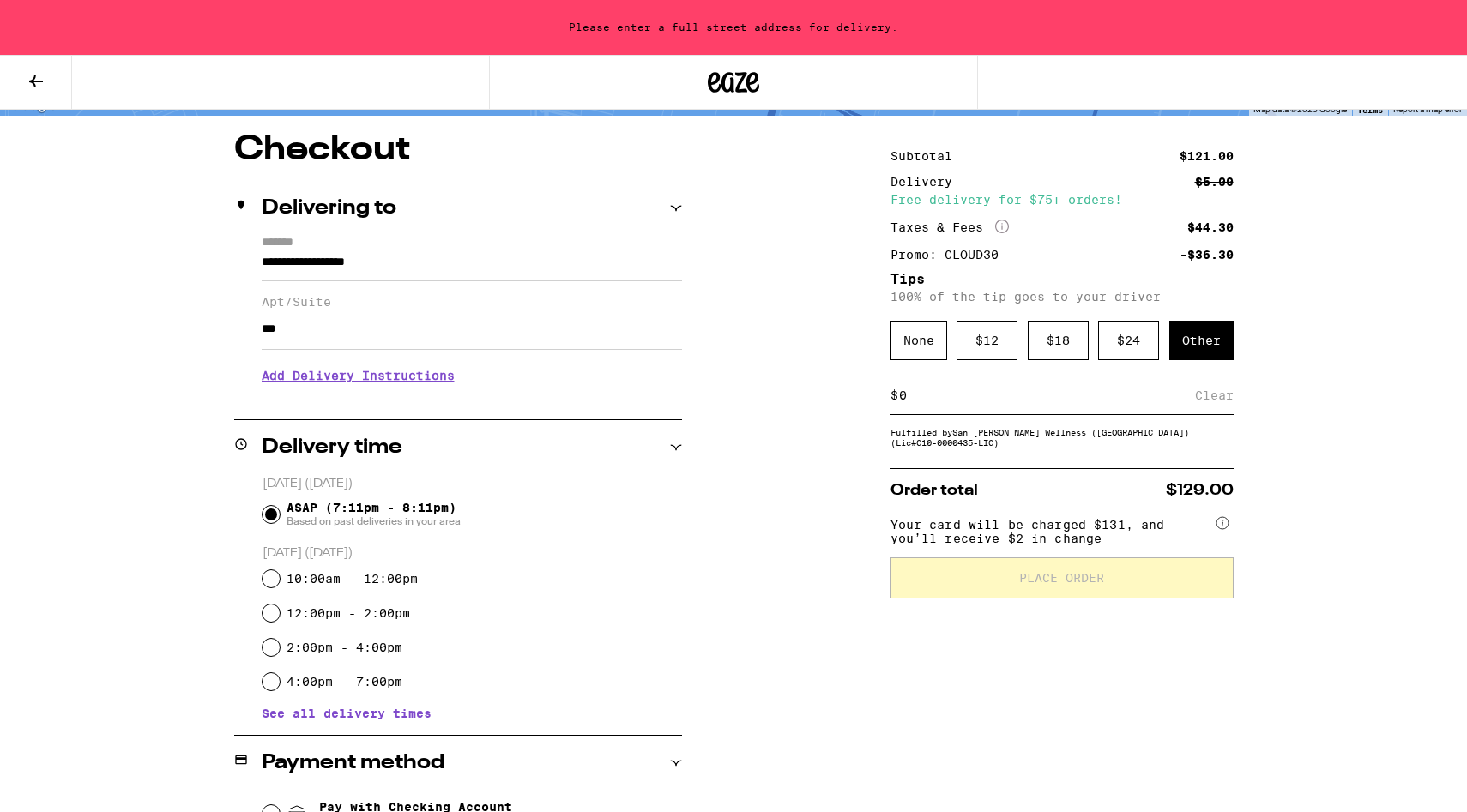
click at [1072, 397] on input at bounding box center [1046, 395] width 297 height 16
type input "10"
click at [1128, 650] on div "Subtotal $121.00 Delivery $5.00 Free delivery for $75+ orders! Taxes & Fees Mor…" at bounding box center [1062, 655] width 343 height 1045
click at [1210, 405] on div "Save" at bounding box center [1218, 395] width 31 height 37
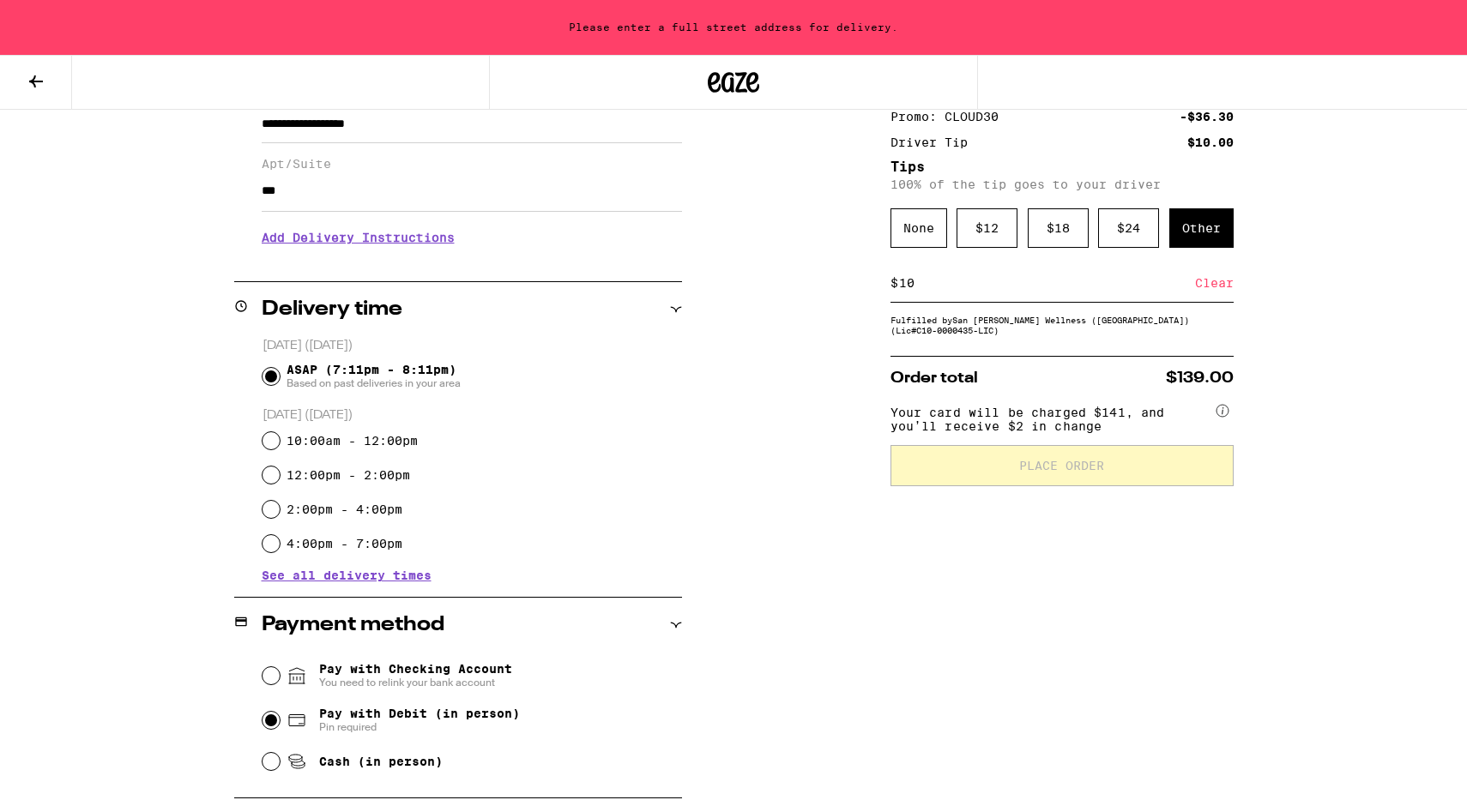
scroll to position [121, 0]
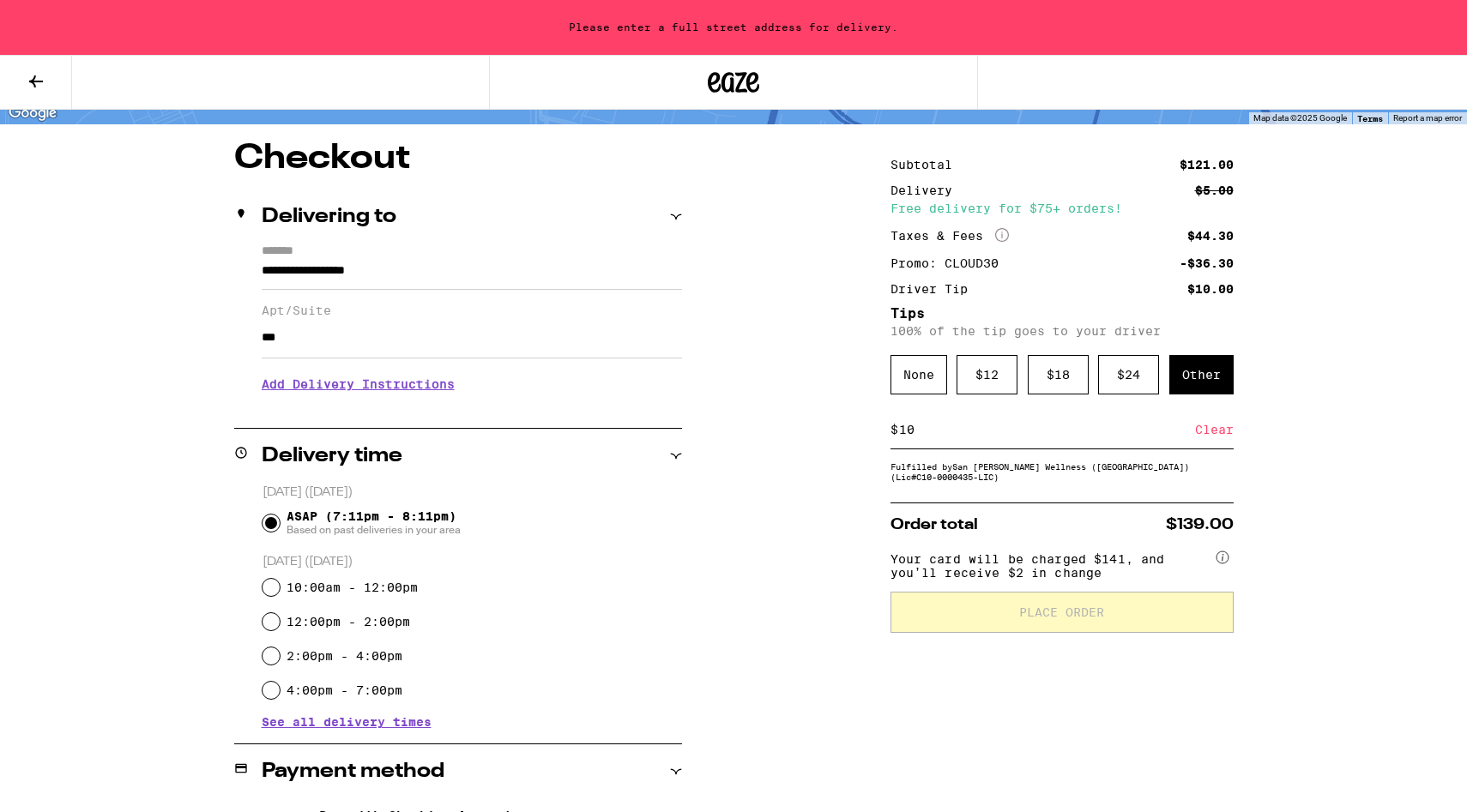
click at [1072, 482] on div "Fulfilled by San [PERSON_NAME] Wellness ([GEOGRAPHIC_DATA]) (Lic# C10-0000435-L…" at bounding box center [1062, 472] width 343 height 21
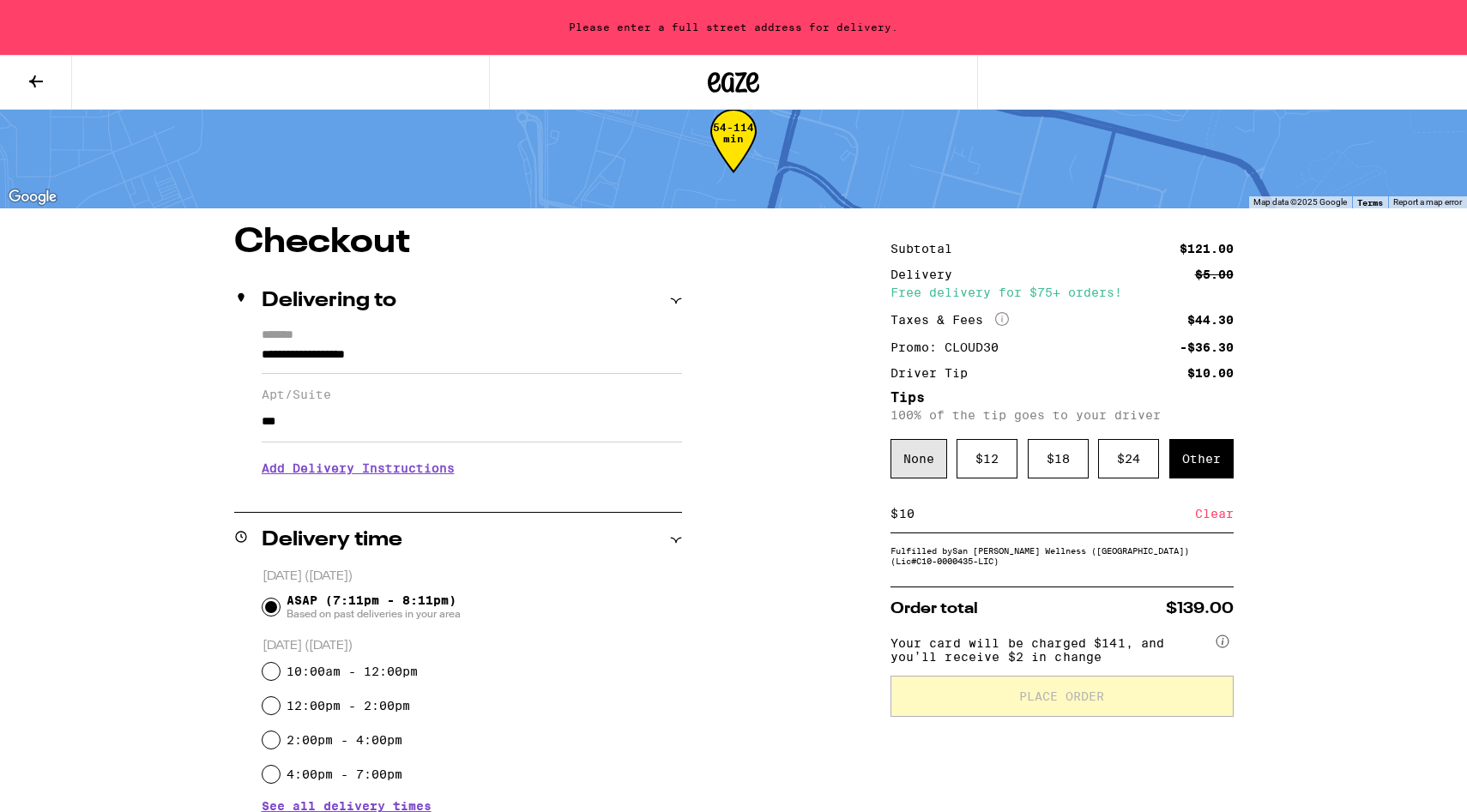
scroll to position [0, 0]
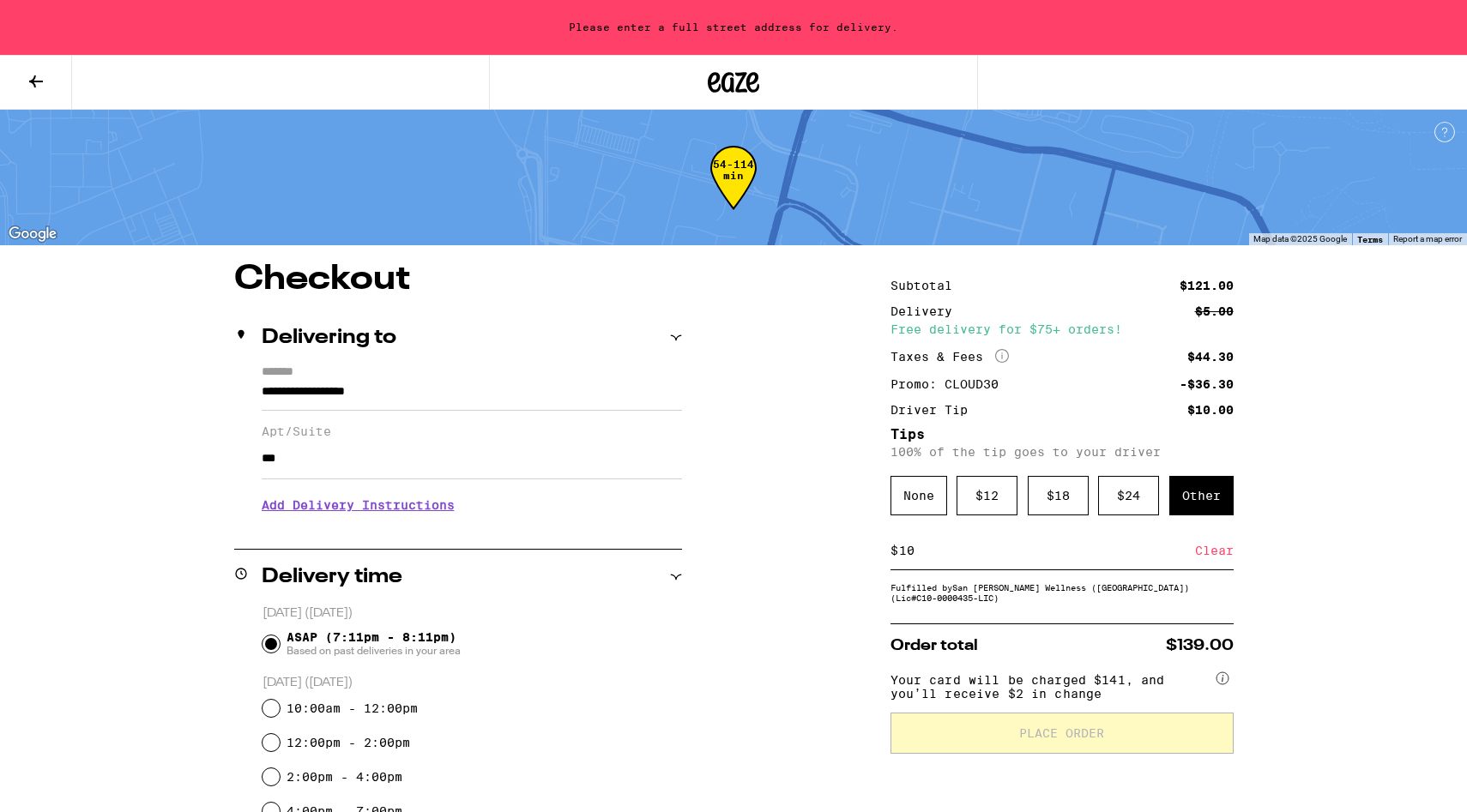
click at [438, 392] on input "**********" at bounding box center [472, 396] width 421 height 29
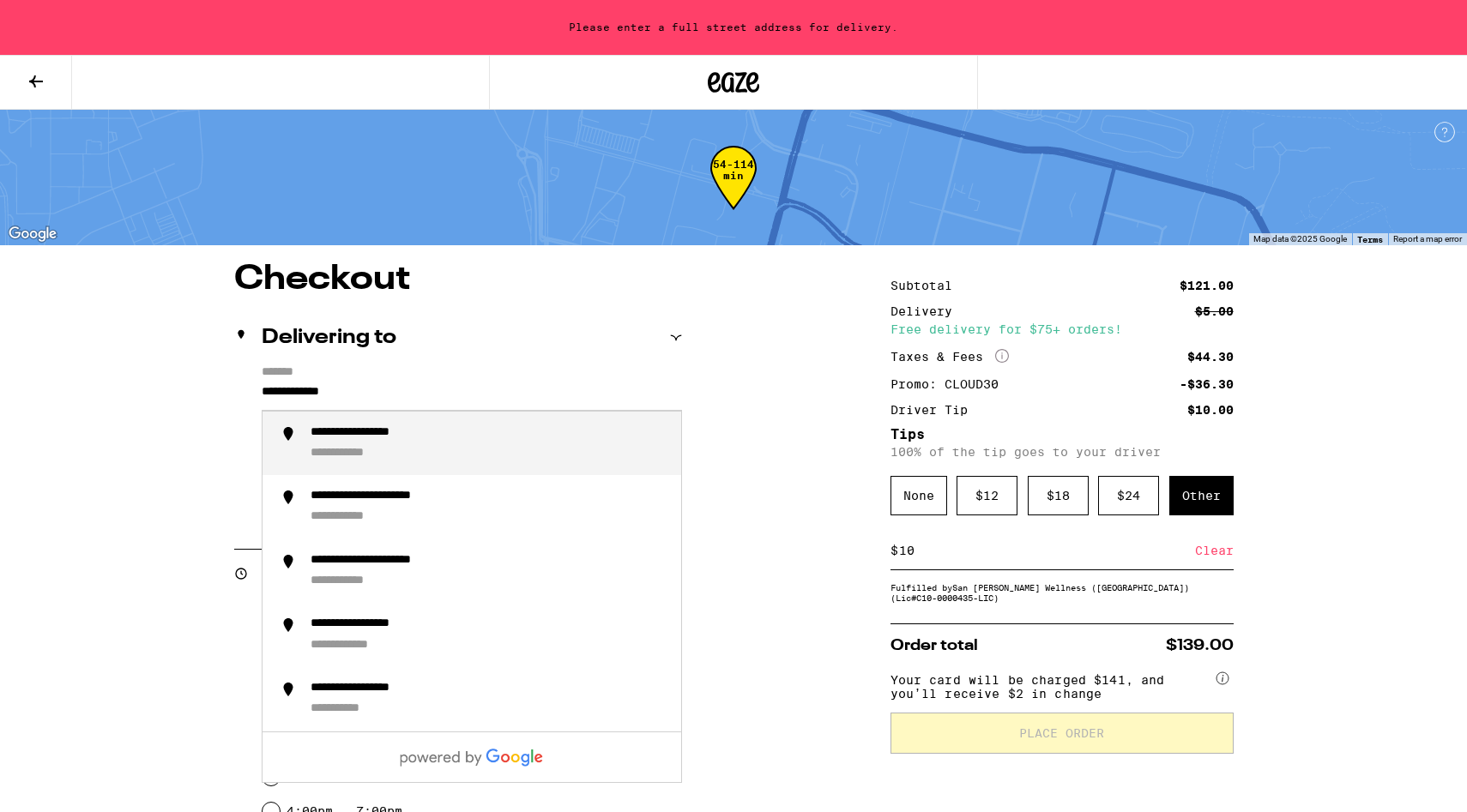
click at [401, 447] on div "**********" at bounding box center [488, 443] width 357 height 36
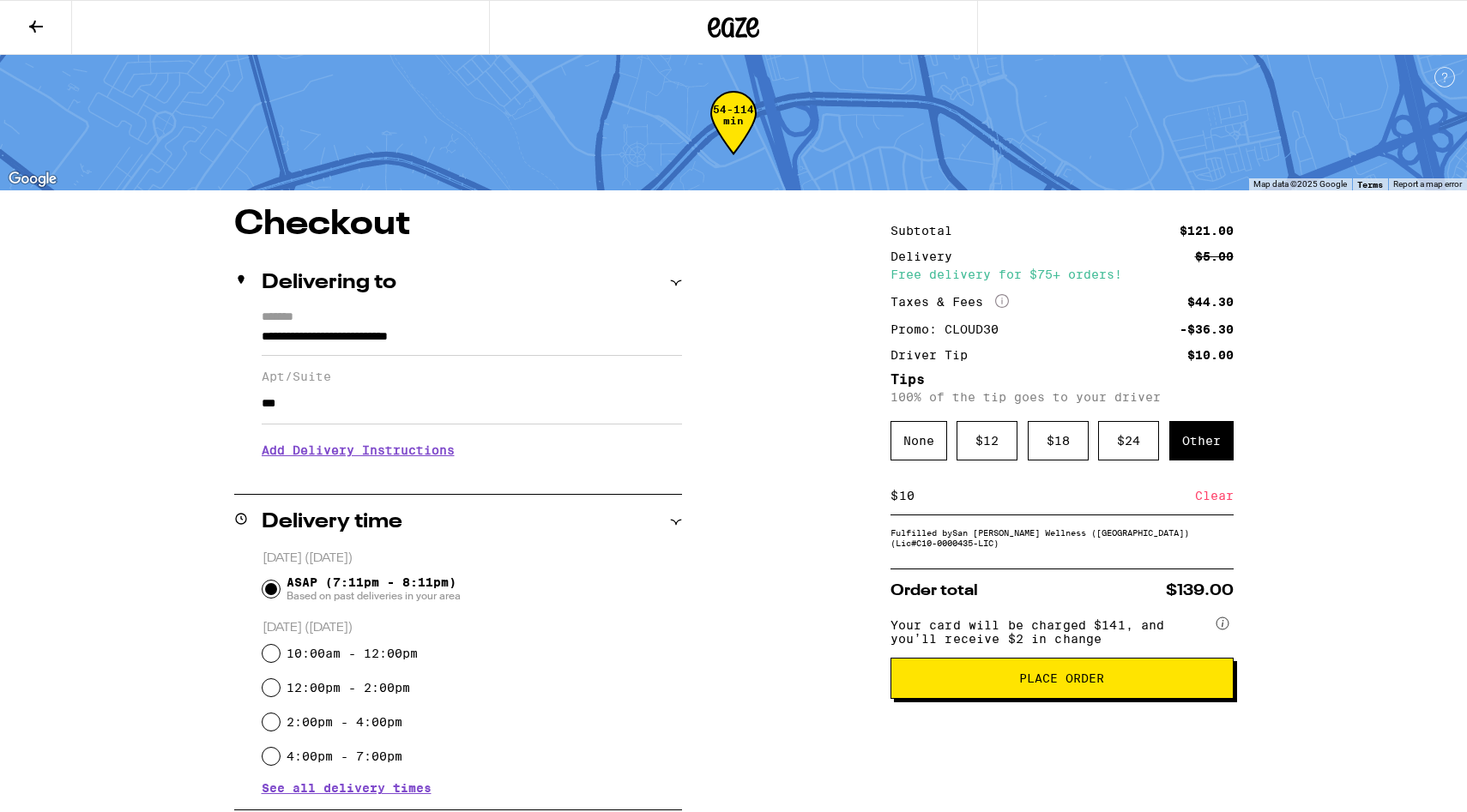
click at [416, 453] on h3 "Add Delivery Instructions" at bounding box center [472, 450] width 421 height 39
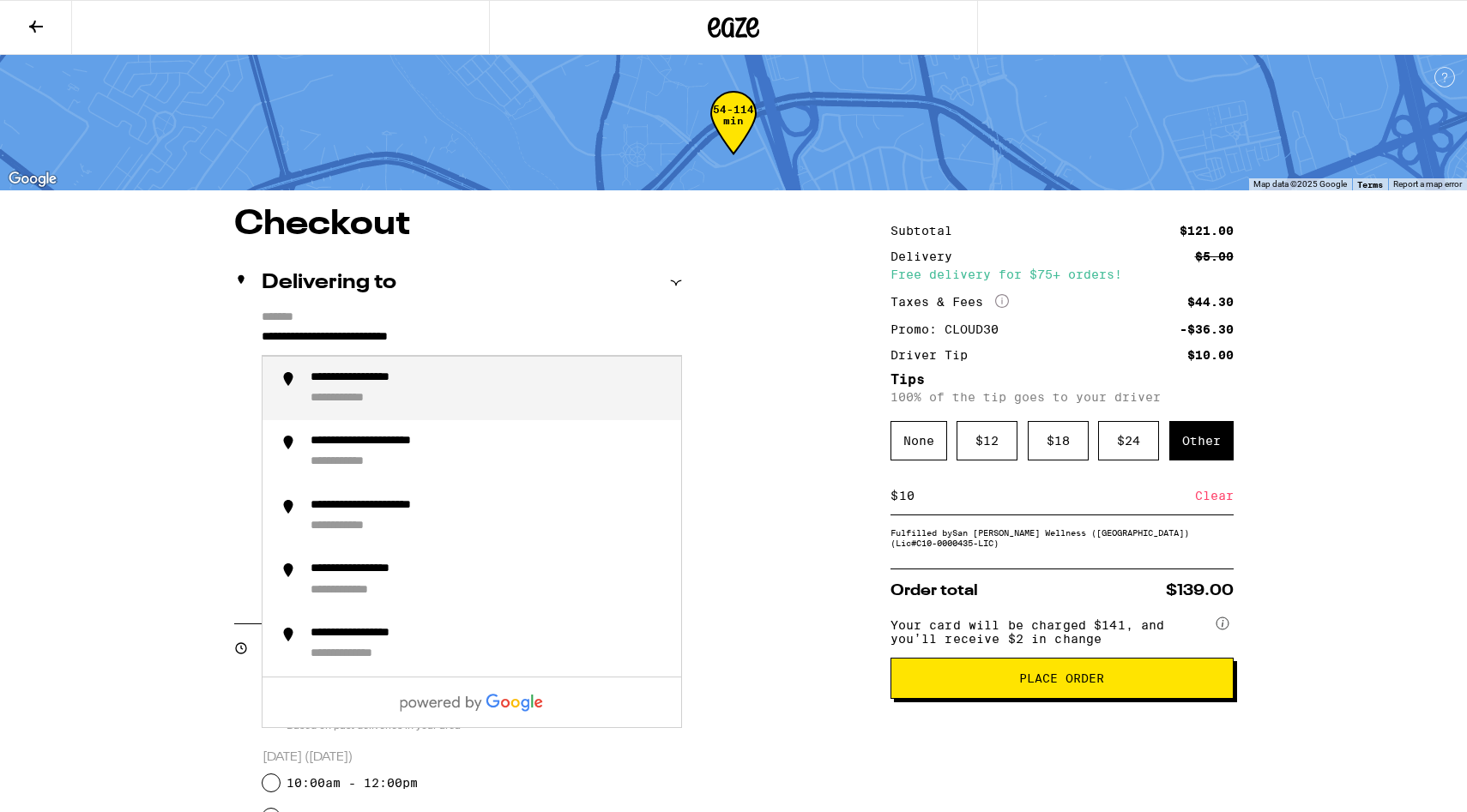
click at [463, 338] on input "**********" at bounding box center [472, 341] width 421 height 29
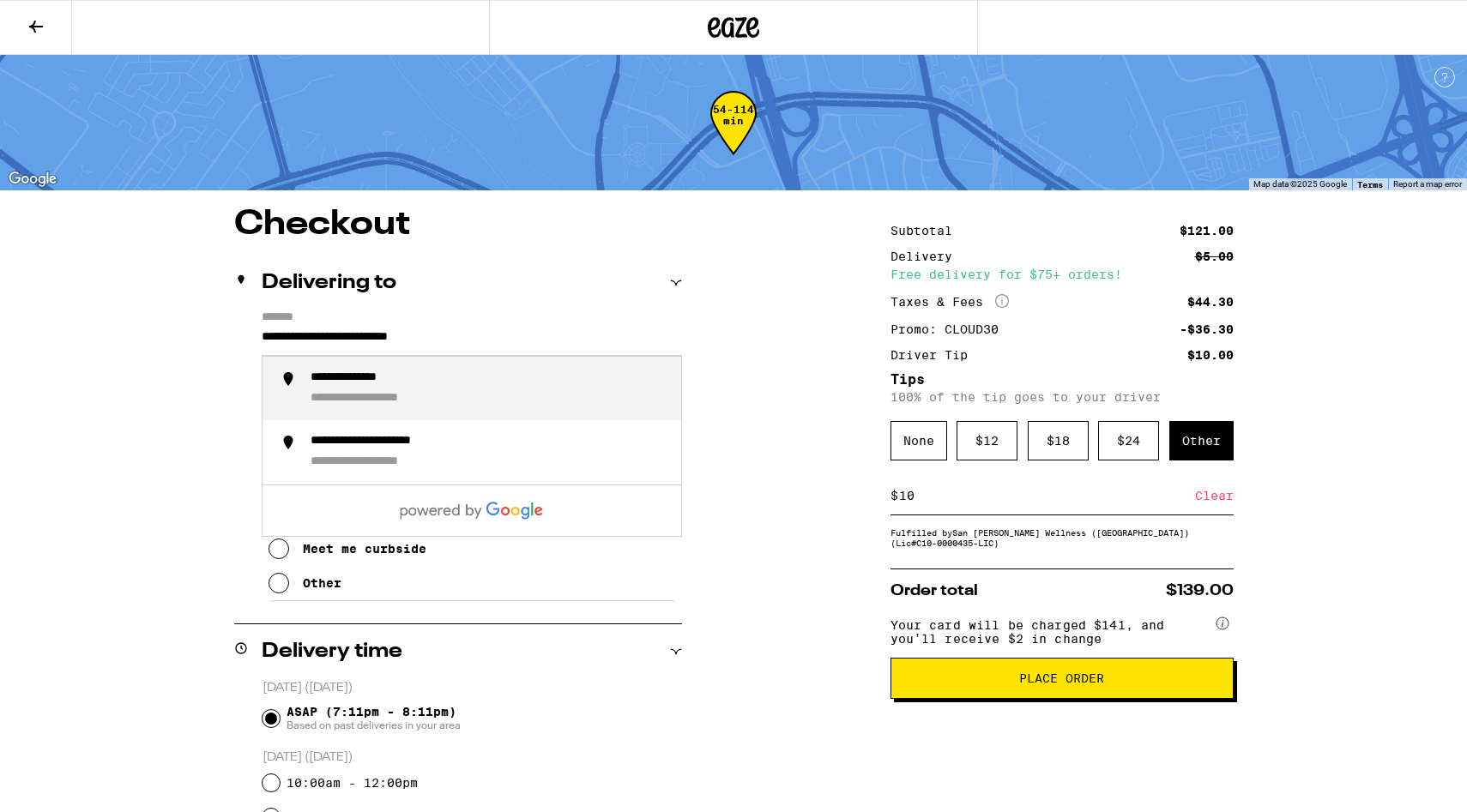
click at [492, 338] on input "**********" at bounding box center [472, 341] width 421 height 29
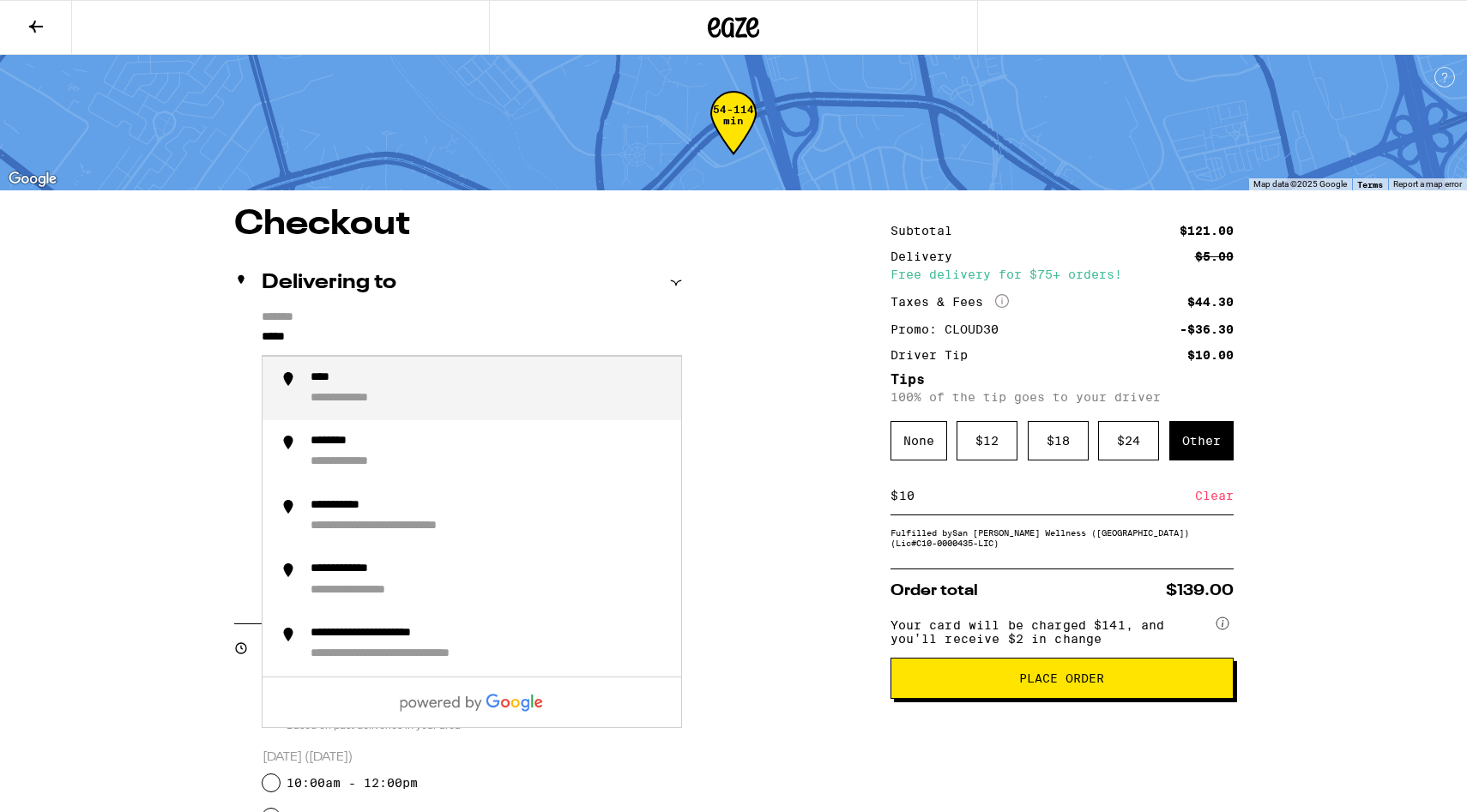
click at [466, 407] on div "**********" at bounding box center [488, 389] width 357 height 36
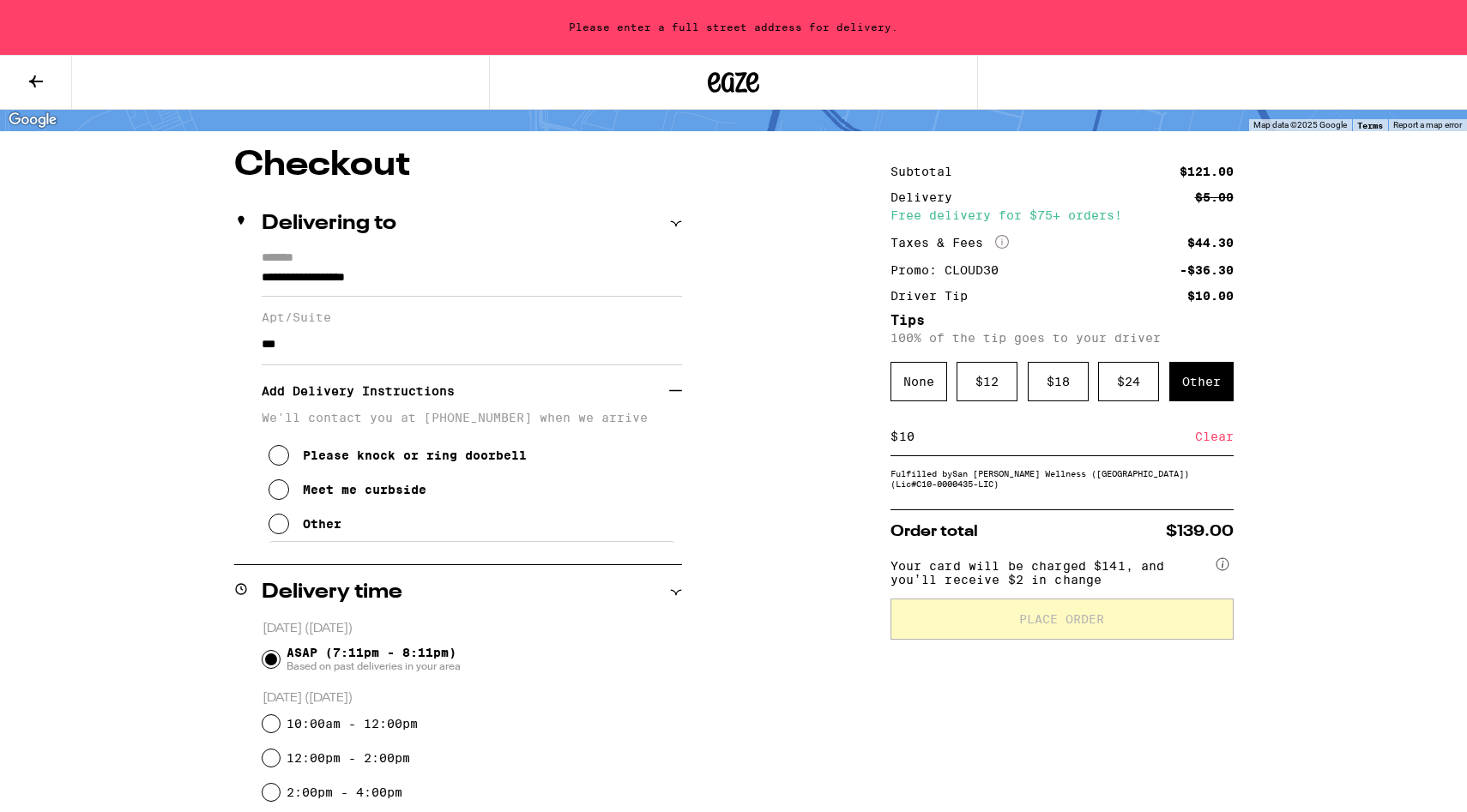
scroll to position [117, 0]
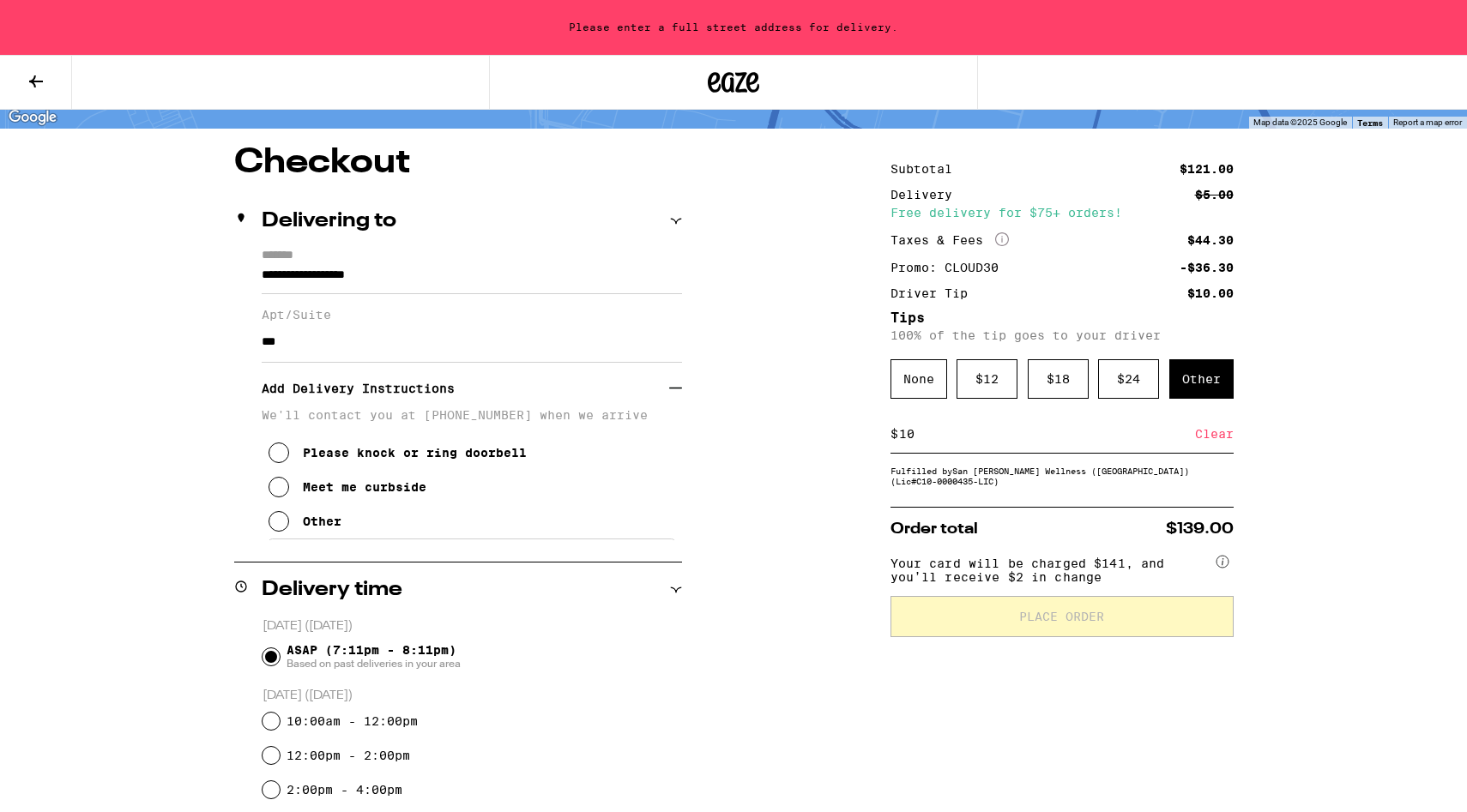
click at [531, 276] on input "**********" at bounding box center [472, 280] width 421 height 29
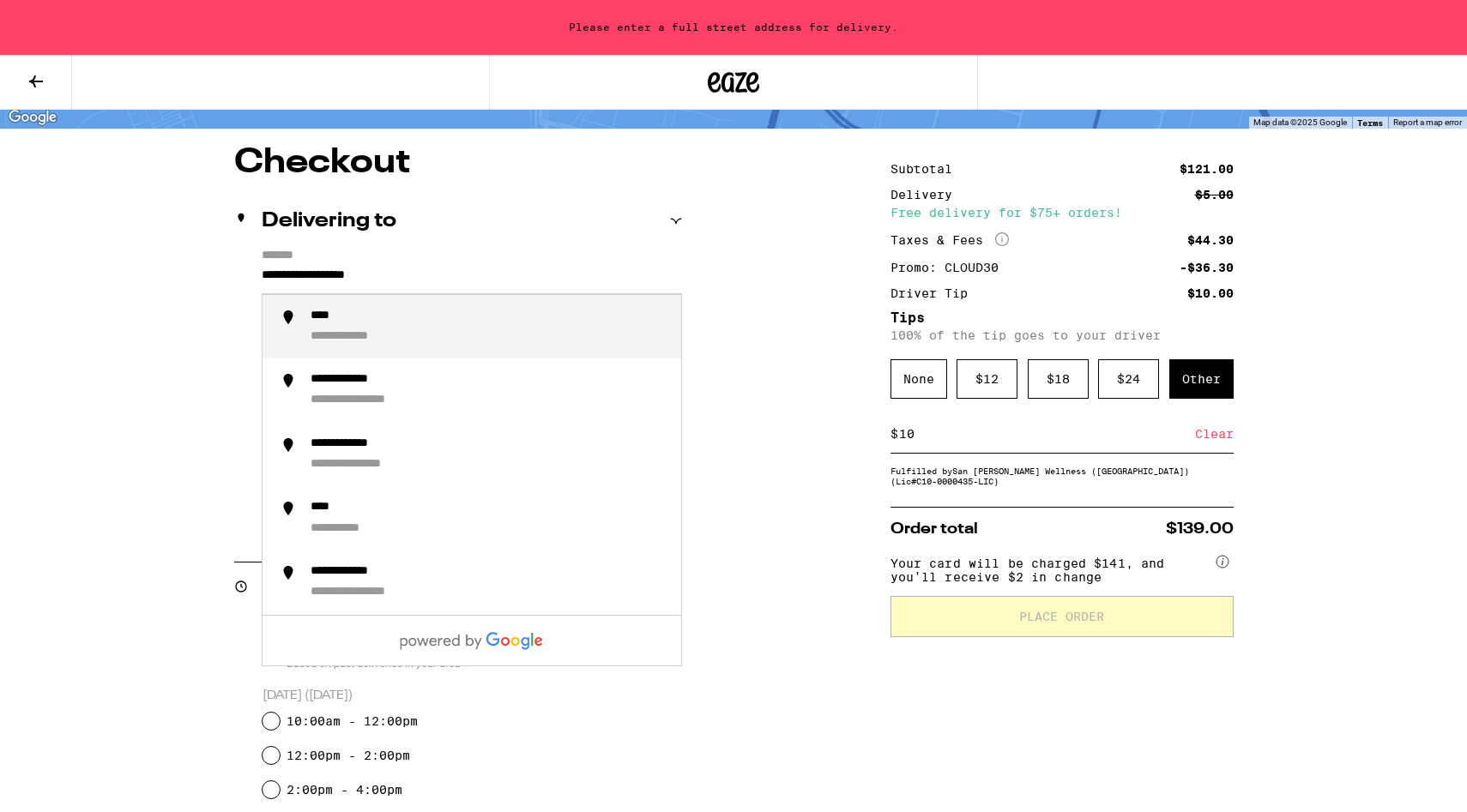
click at [531, 276] on input "**********" at bounding box center [472, 280] width 421 height 29
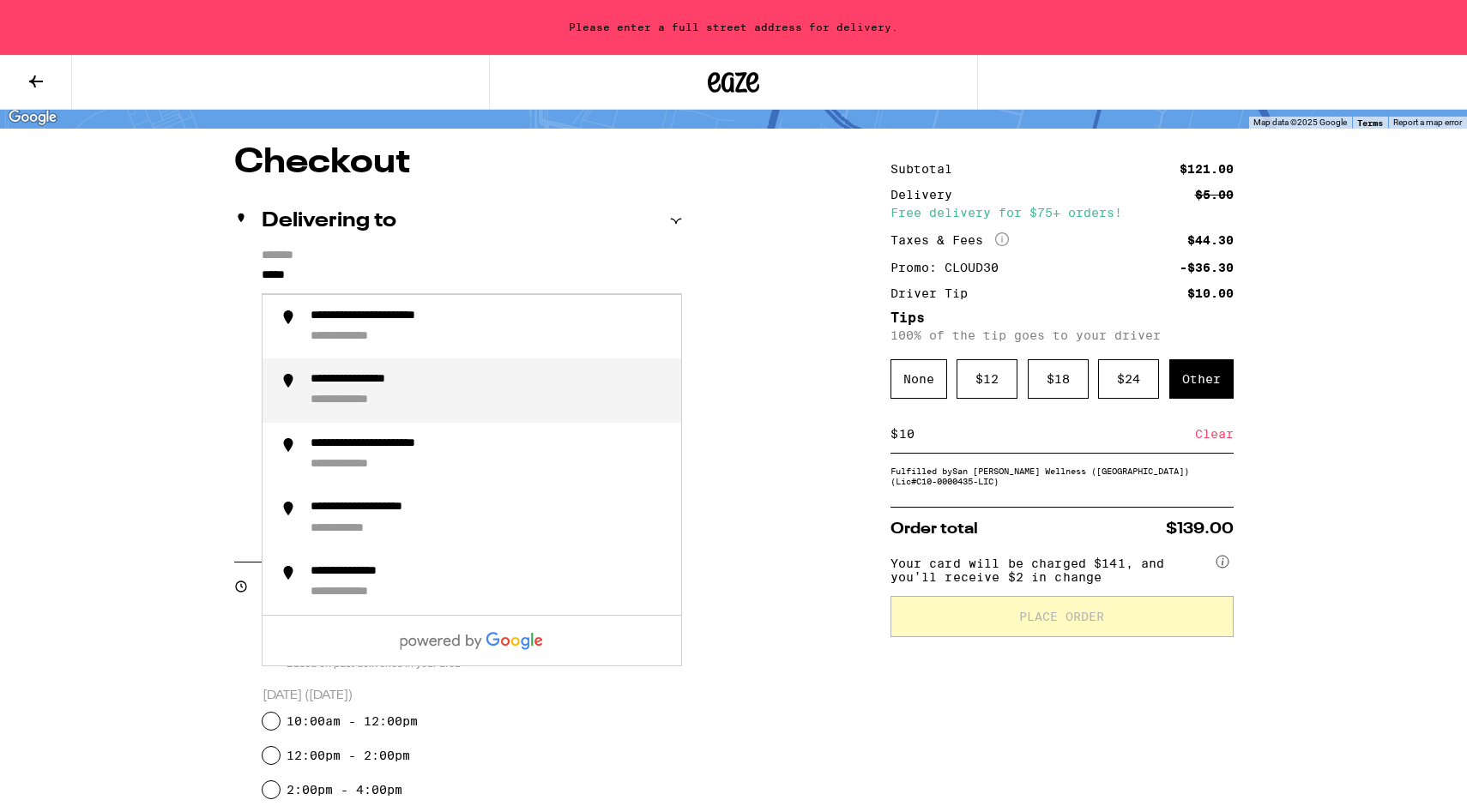
click at [505, 379] on div "**********" at bounding box center [488, 390] width 357 height 36
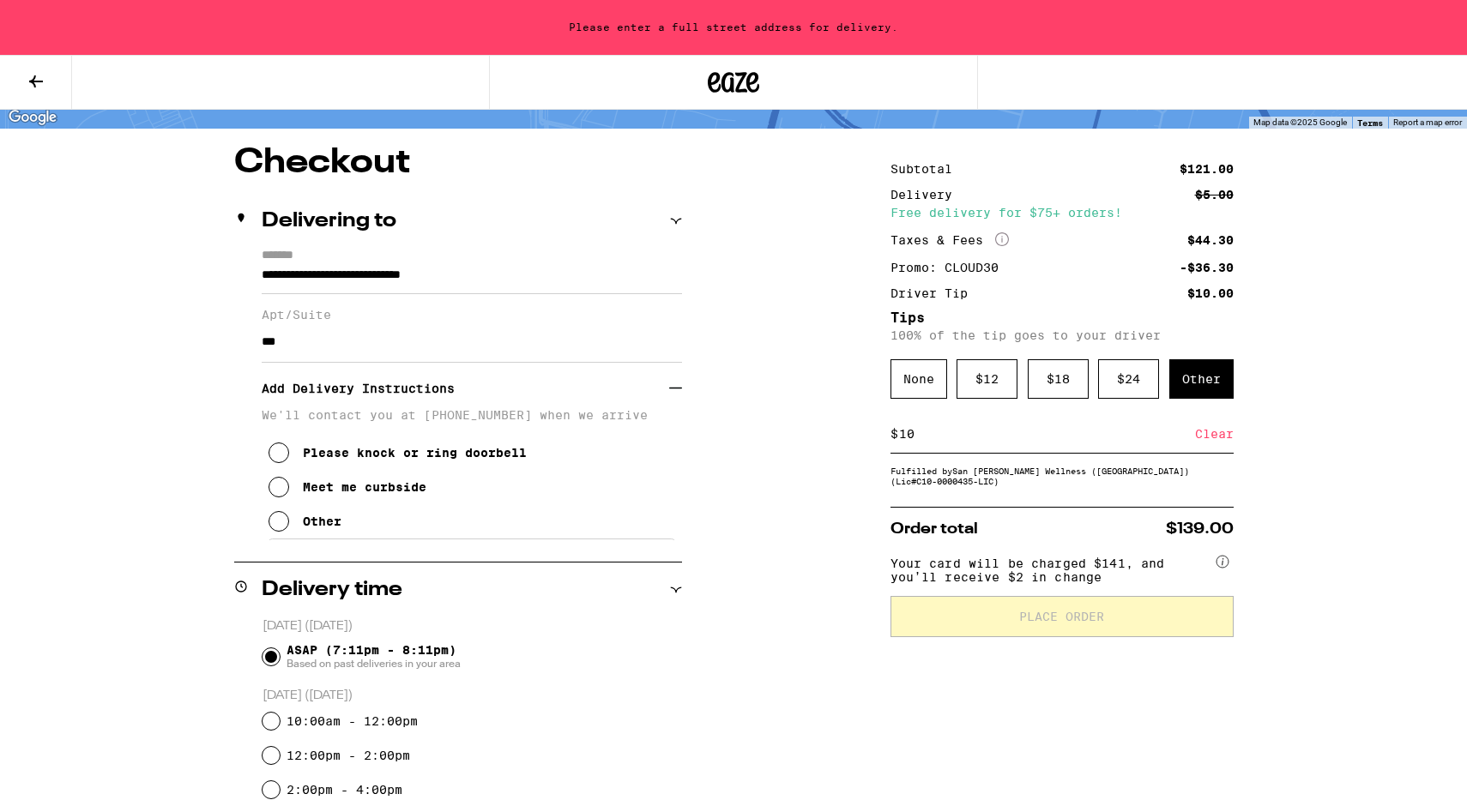
type input "**********"
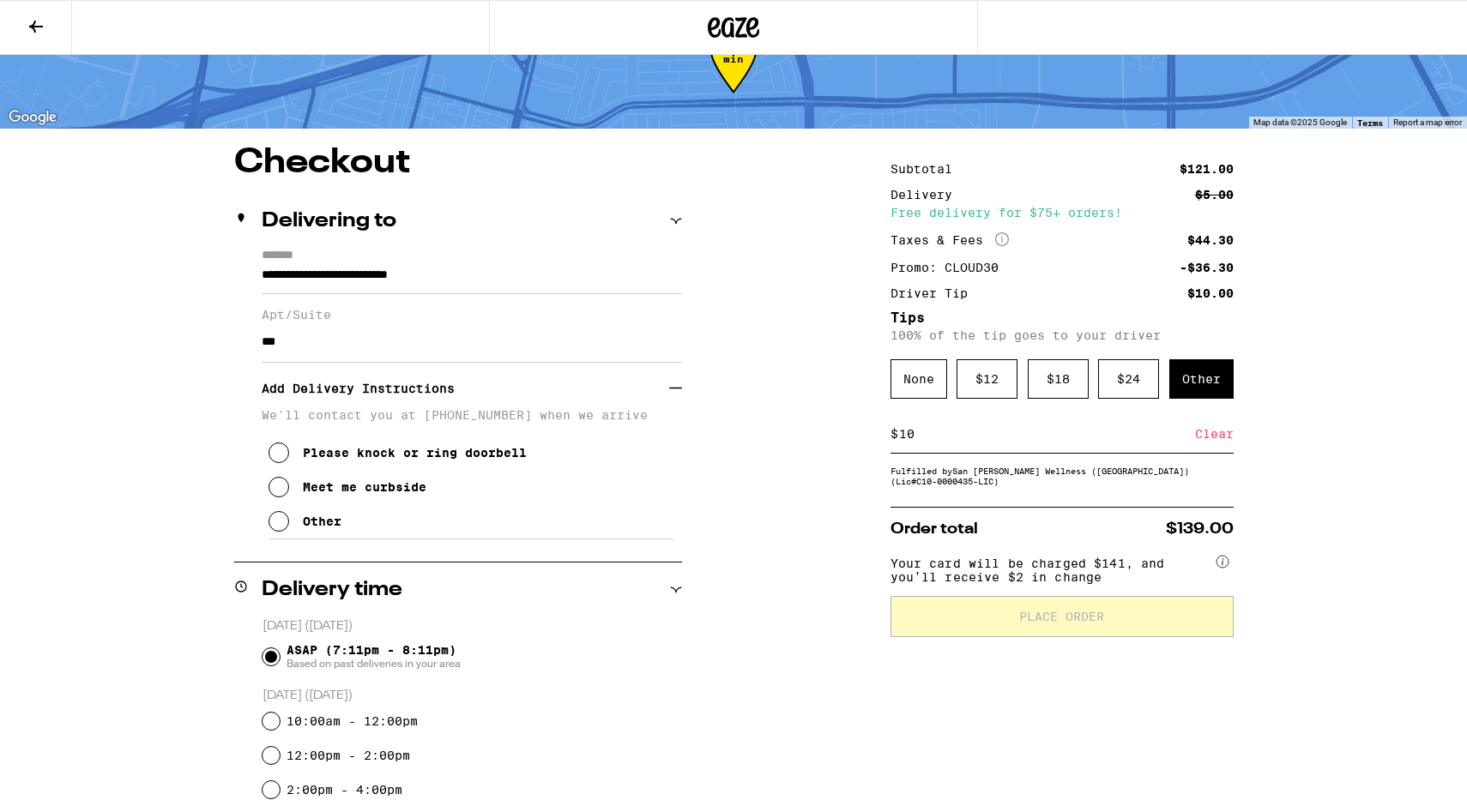
scroll to position [0, 0]
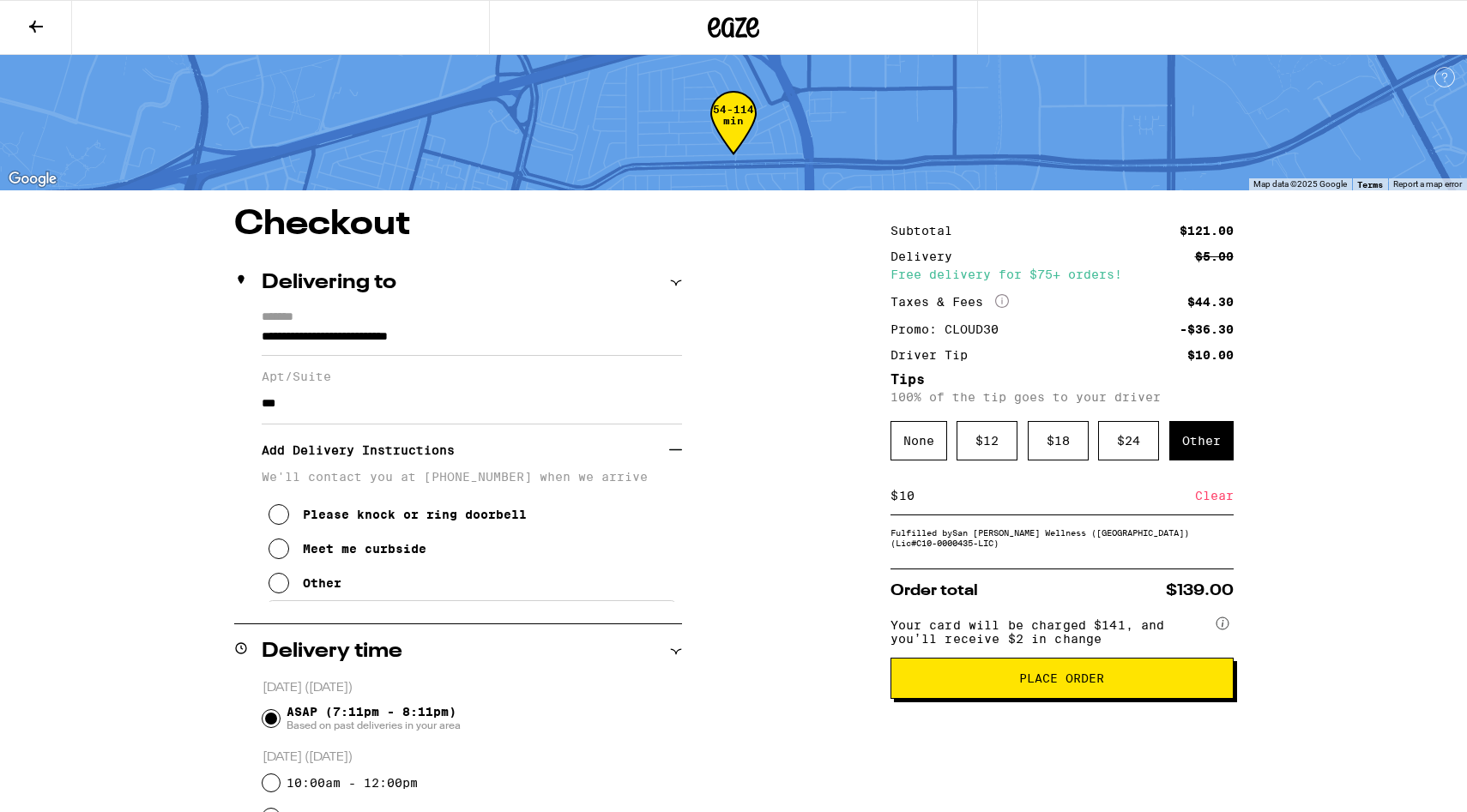
click at [465, 405] on input "***" at bounding box center [472, 403] width 421 height 41
click at [979, 684] on span "Place Order" at bounding box center [1062, 678] width 314 height 12
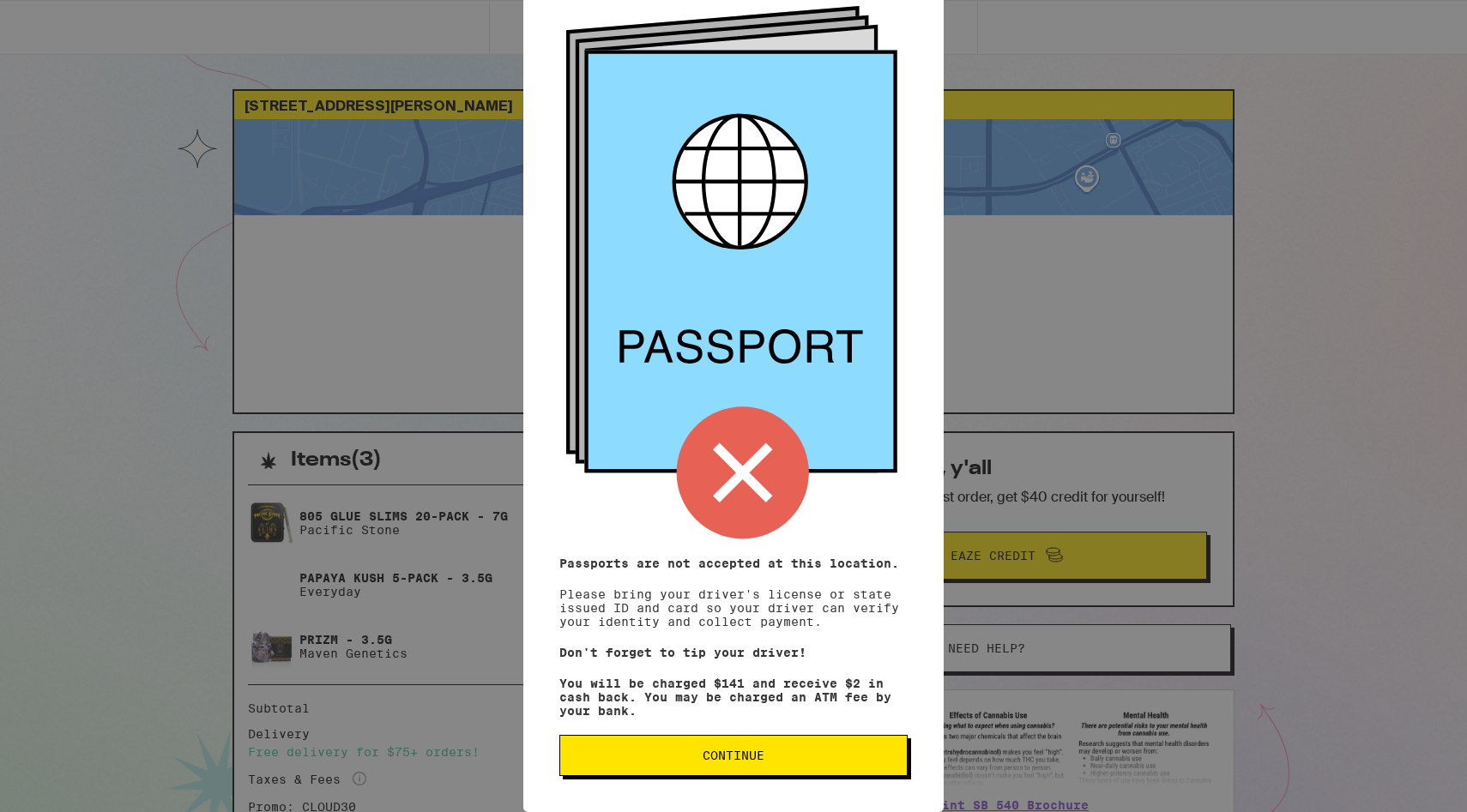
scroll to position [101, 0]
click at [782, 741] on button "Continue" at bounding box center [734, 755] width 349 height 41
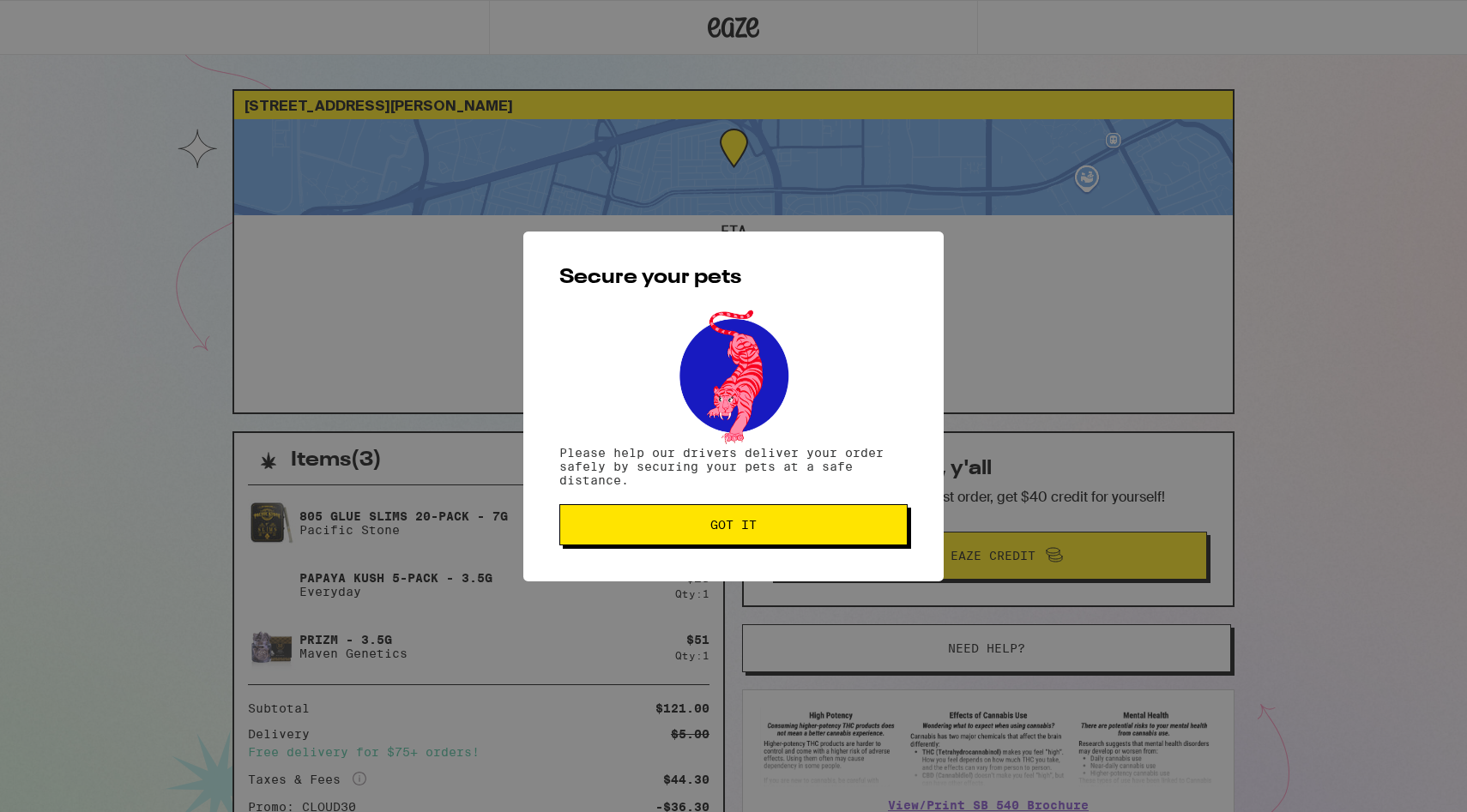
scroll to position [0, 0]
click at [785, 534] on button "Got it" at bounding box center [734, 525] width 349 height 41
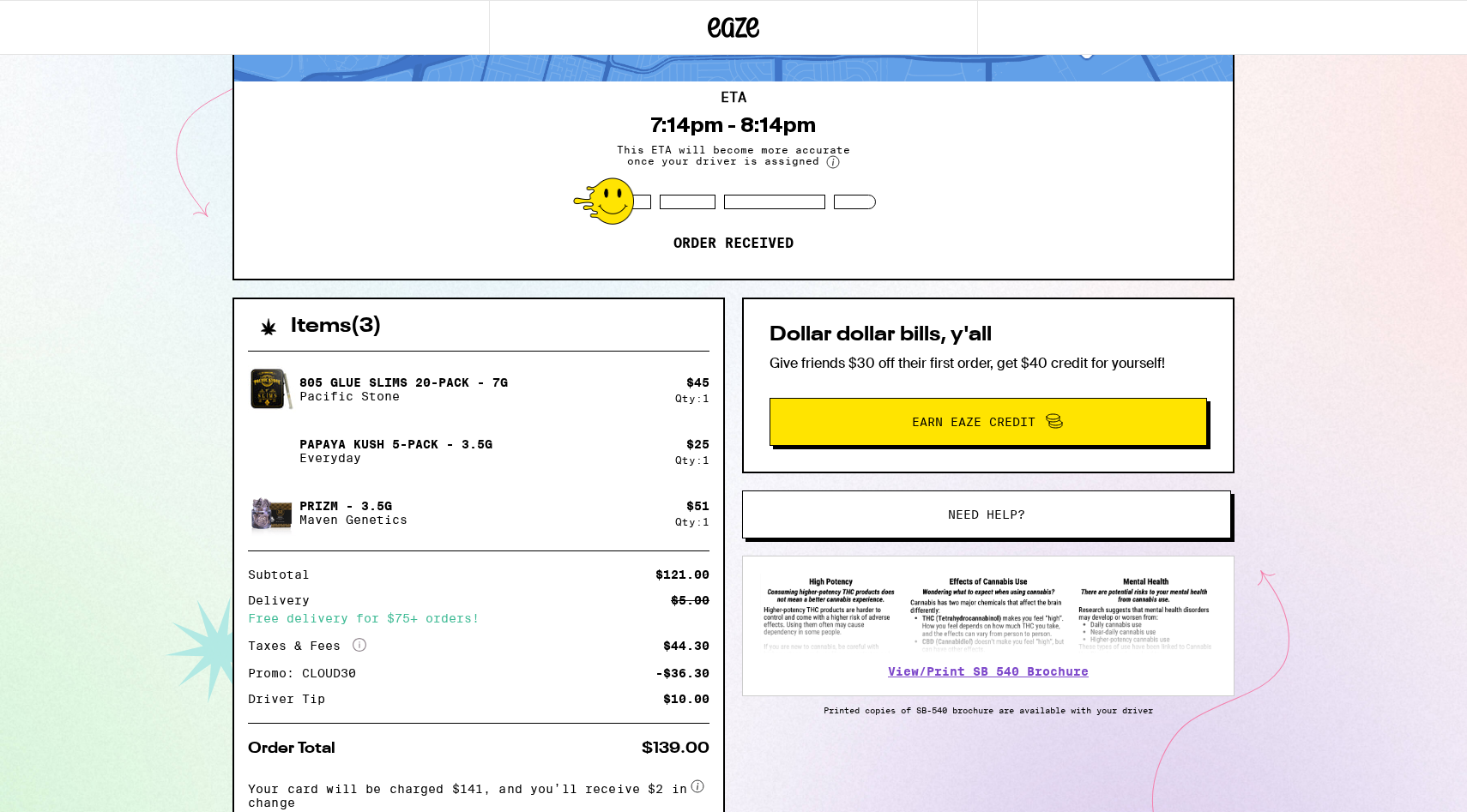
scroll to position [244, 0]
